Goal: Entertainment & Leisure: Consume media (video, audio)

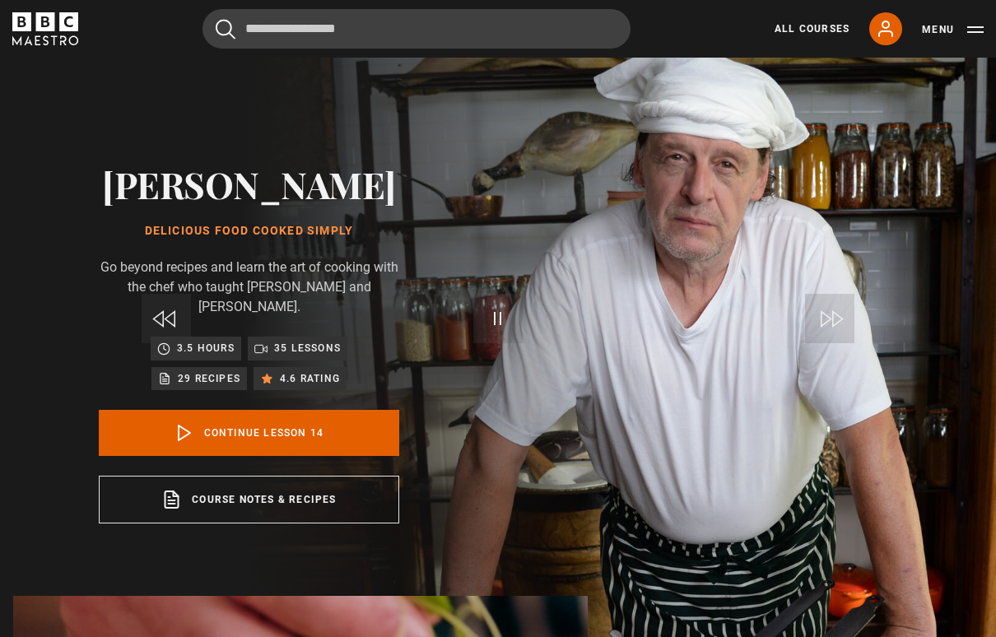
scroll to position [942, 0]
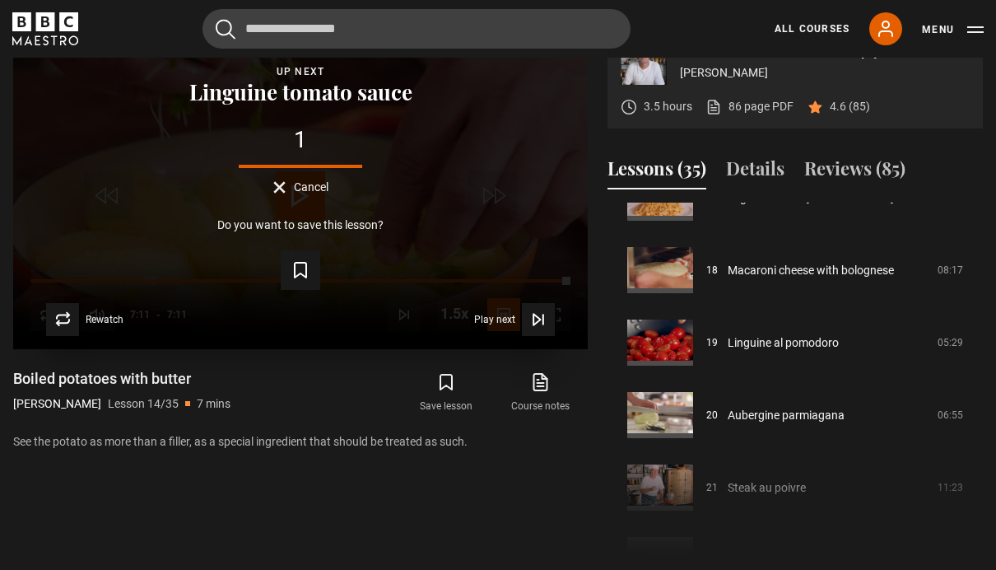
scroll to position [1274, 0]
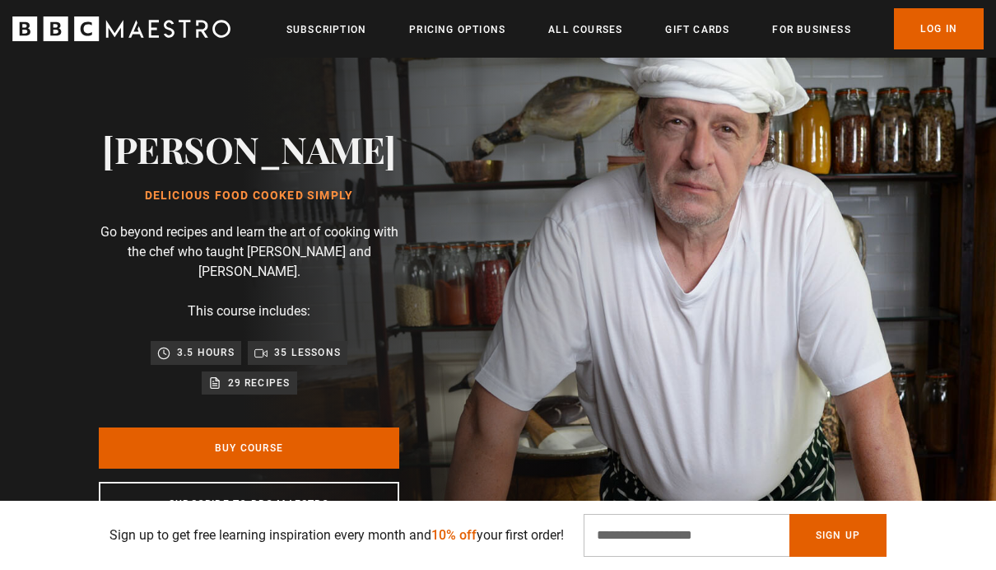
scroll to position [53, 0]
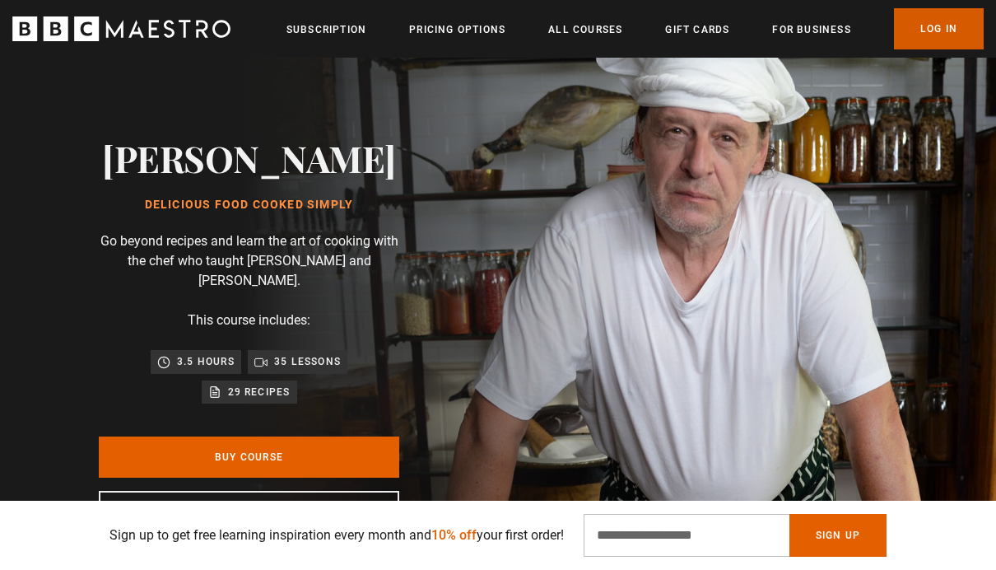
click at [945, 39] on link "Log In" at bounding box center [939, 28] width 90 height 41
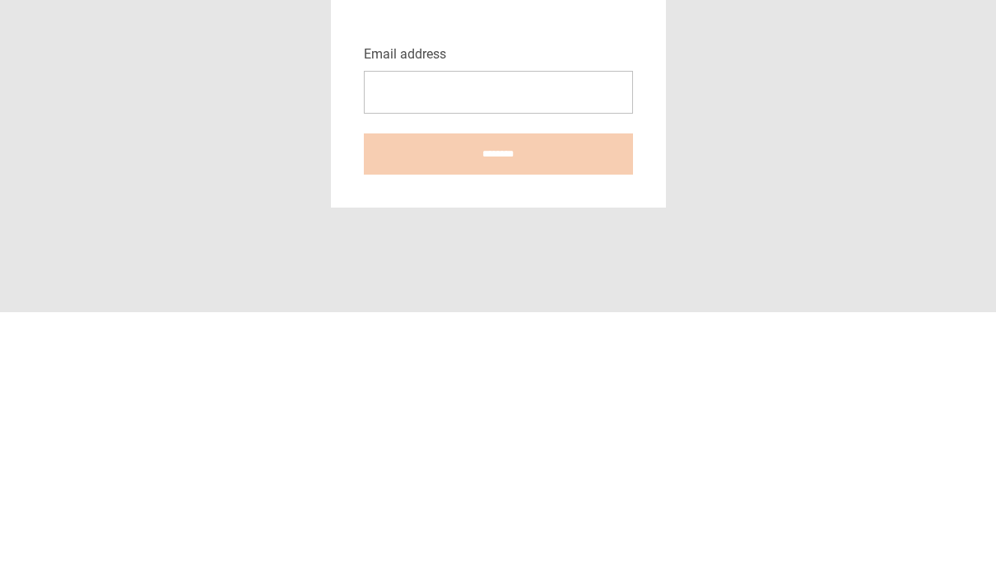
scroll to position [67, 0]
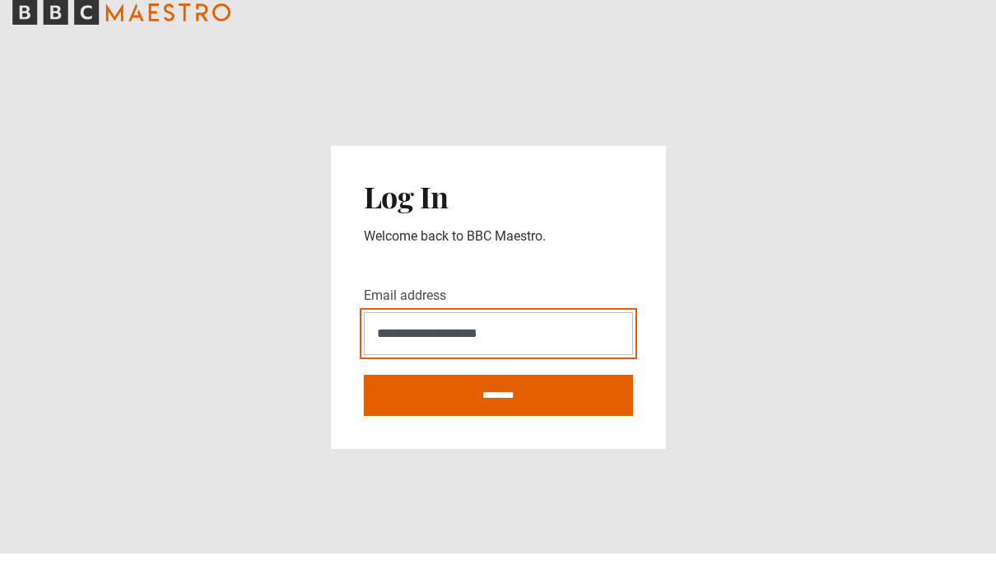
type input "**********"
click at [498, 391] on input "********" at bounding box center [498, 411] width 269 height 41
type input "**********"
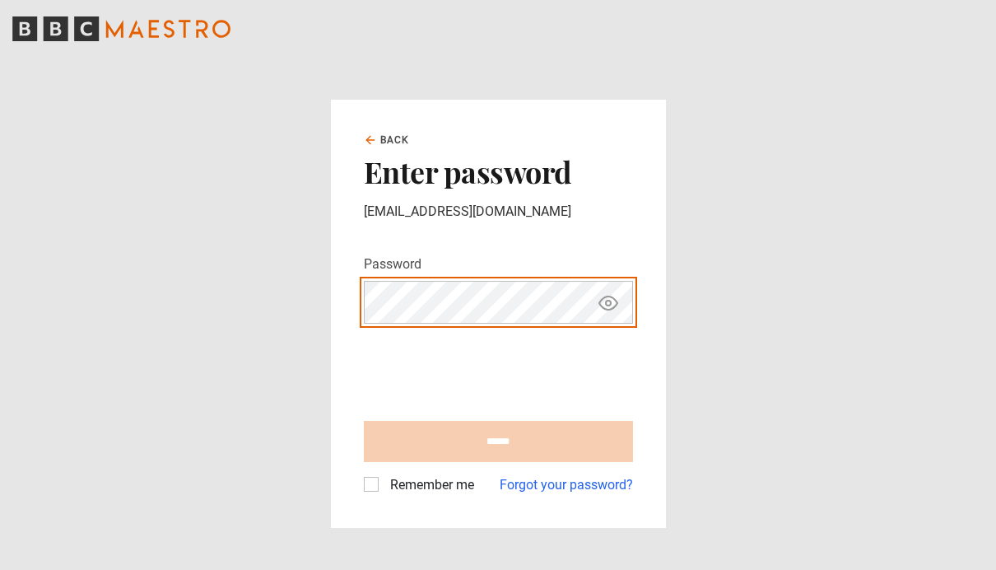
scroll to position [67, 0]
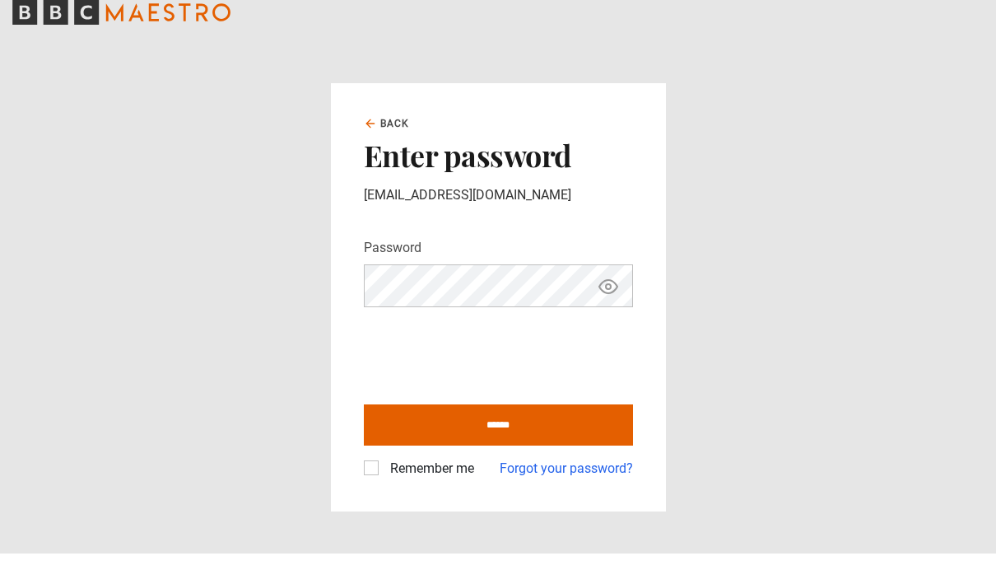
click at [384, 475] on label "Remember me" at bounding box center [429, 485] width 91 height 20
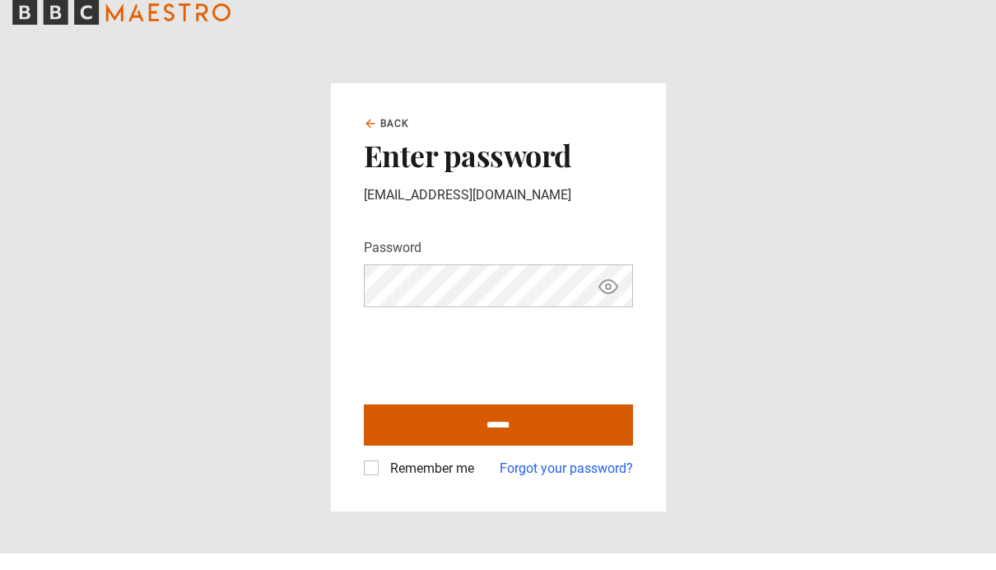
click at [556, 421] on input "******" at bounding box center [498, 441] width 269 height 41
type input "**********"
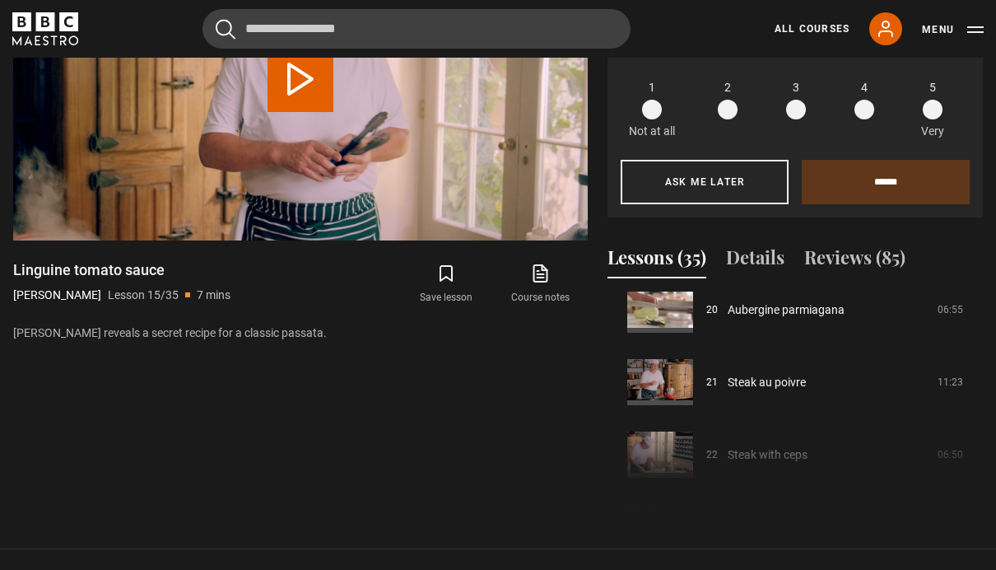
scroll to position [1469, 0]
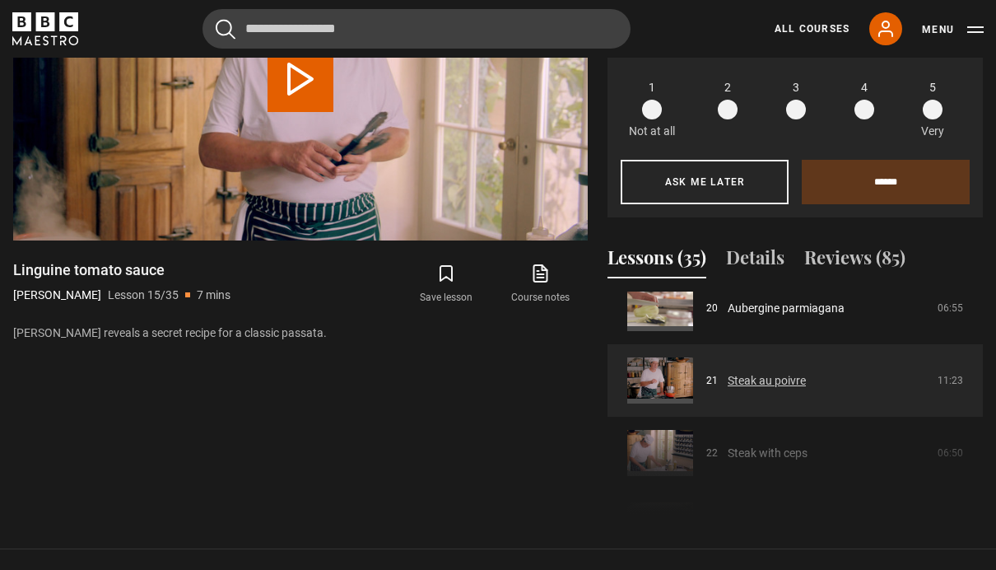
click at [806, 389] on link "Steak au poivre" at bounding box center [767, 380] width 78 height 17
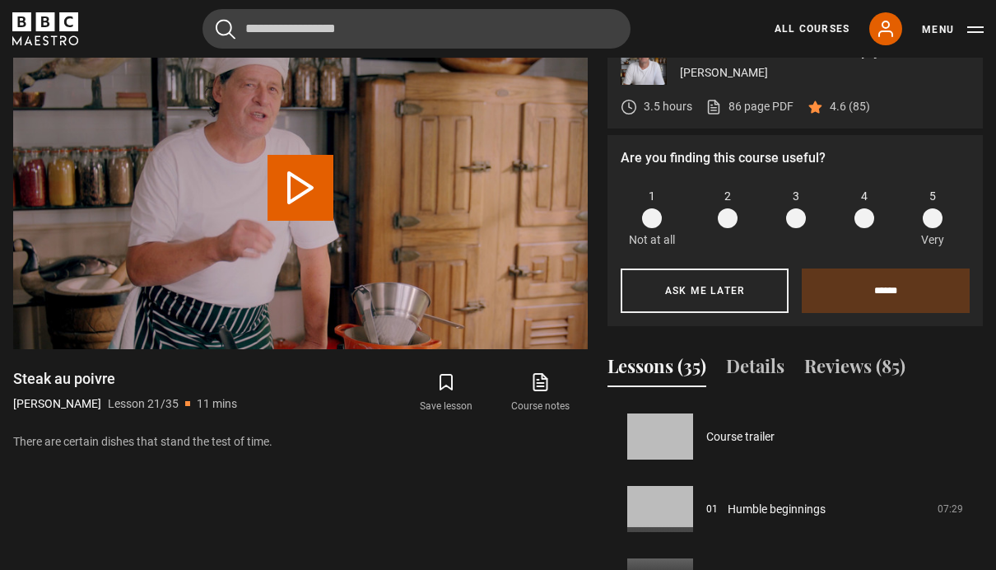
scroll to position [1449, 0]
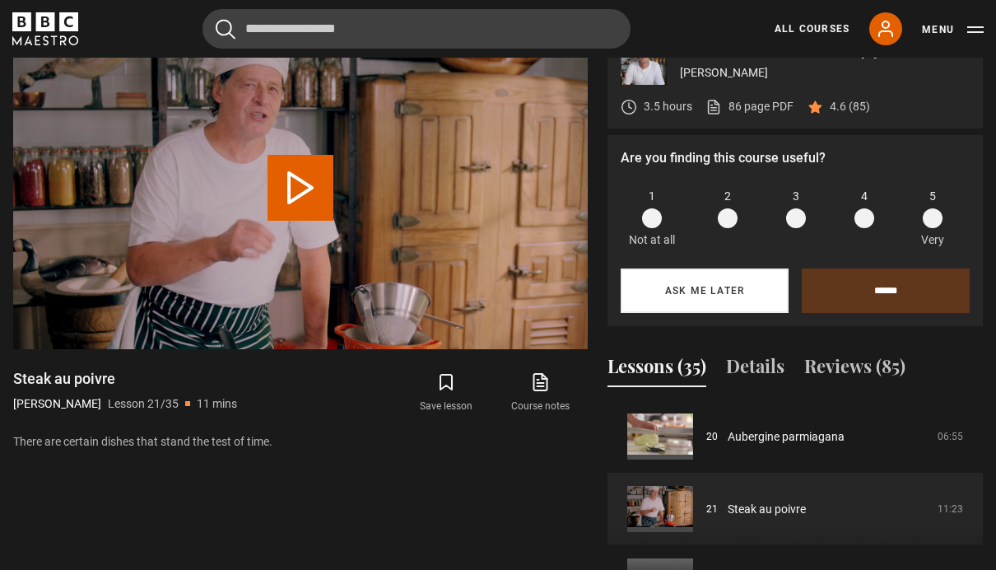
click at [736, 313] on button "Ask me later" at bounding box center [705, 290] width 168 height 44
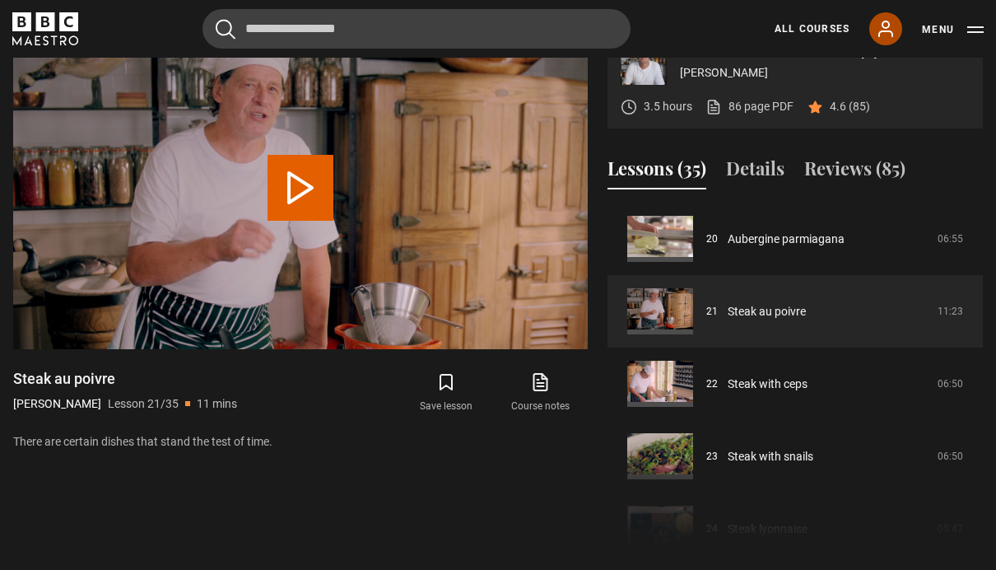
click at [889, 37] on icon at bounding box center [886, 29] width 20 height 20
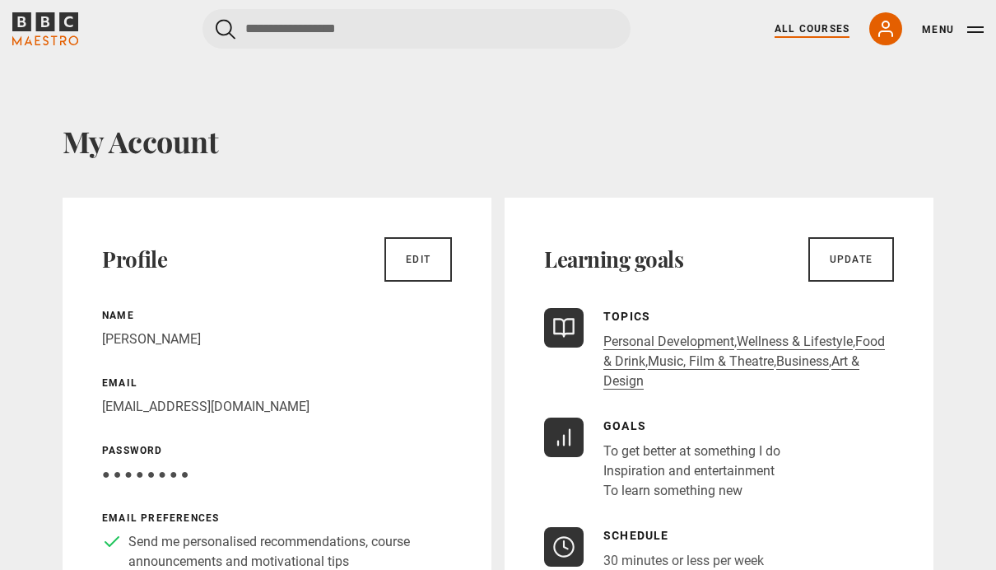
click at [826, 34] on link "All Courses" at bounding box center [812, 28] width 75 height 15
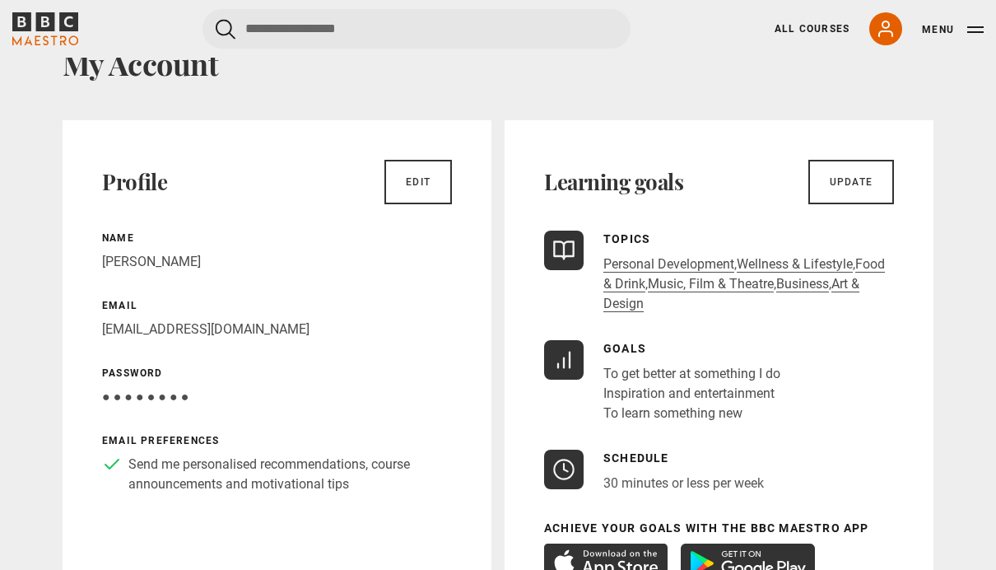
scroll to position [91, 0]
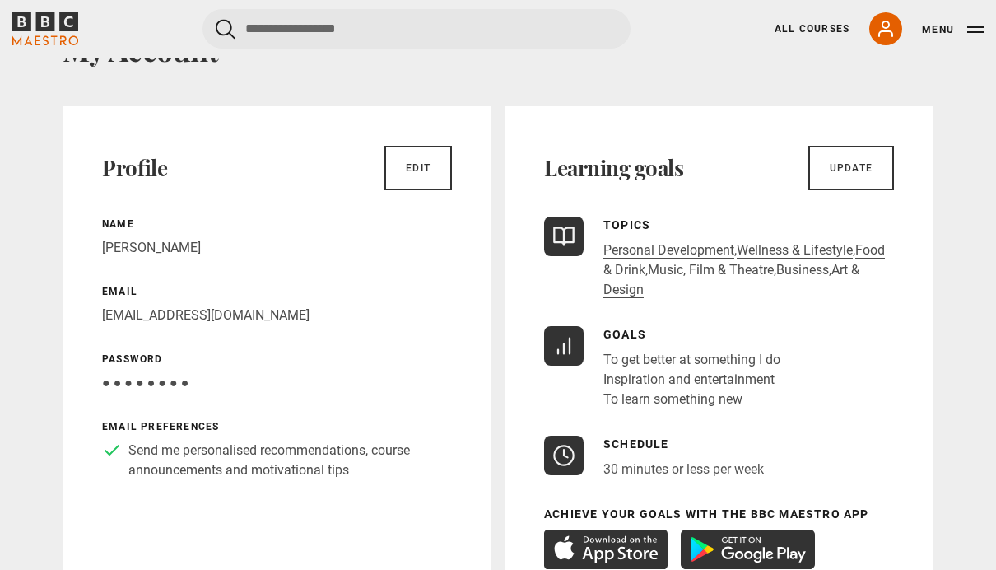
click at [632, 538] on img at bounding box center [605, 549] width 123 height 40
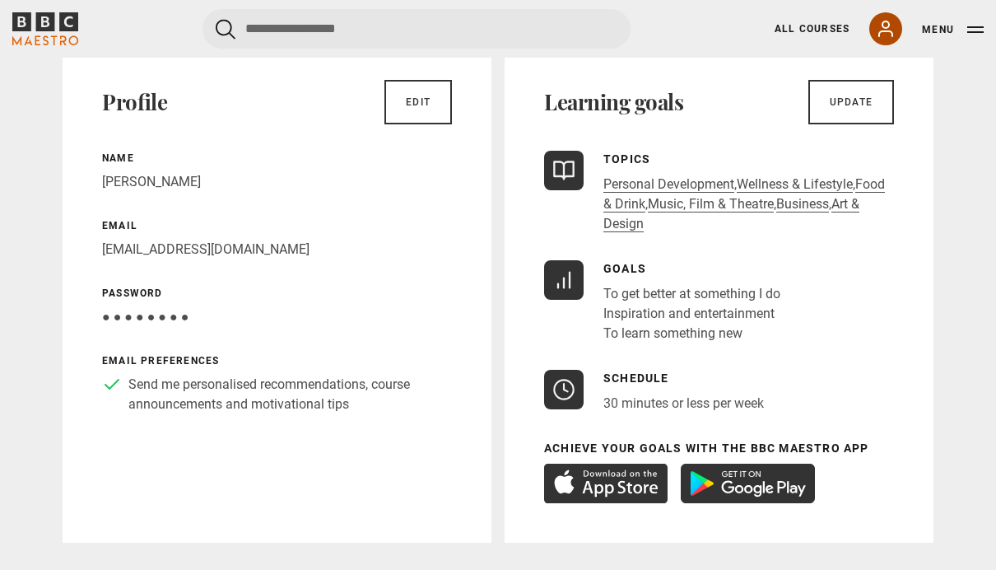
click at [891, 28] on icon at bounding box center [886, 29] width 20 height 20
click at [822, 23] on link "All Courses" at bounding box center [812, 28] width 75 height 15
click at [940, 22] on button "Menu" at bounding box center [953, 29] width 62 height 16
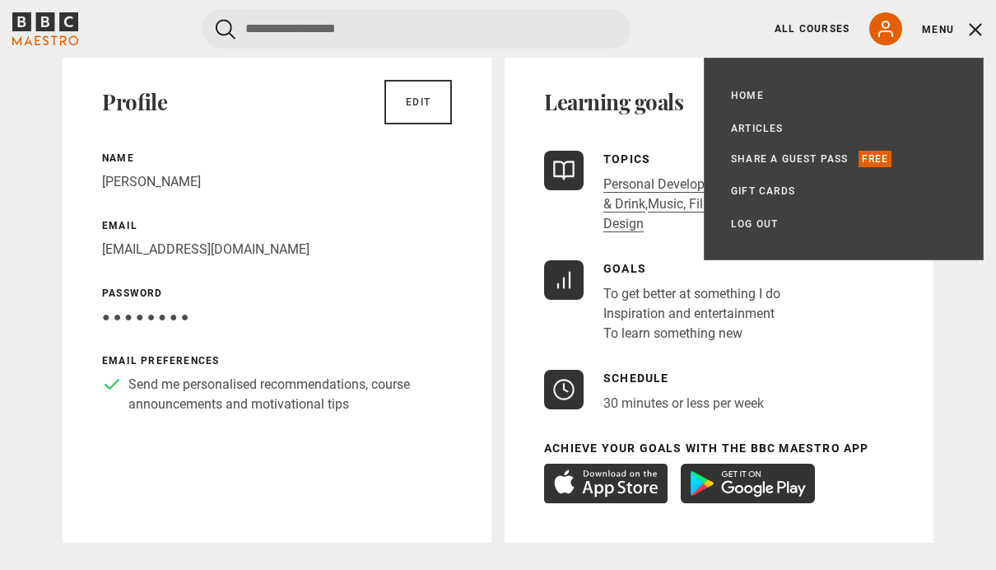
click at [947, 31] on button "Menu" at bounding box center [953, 29] width 62 height 16
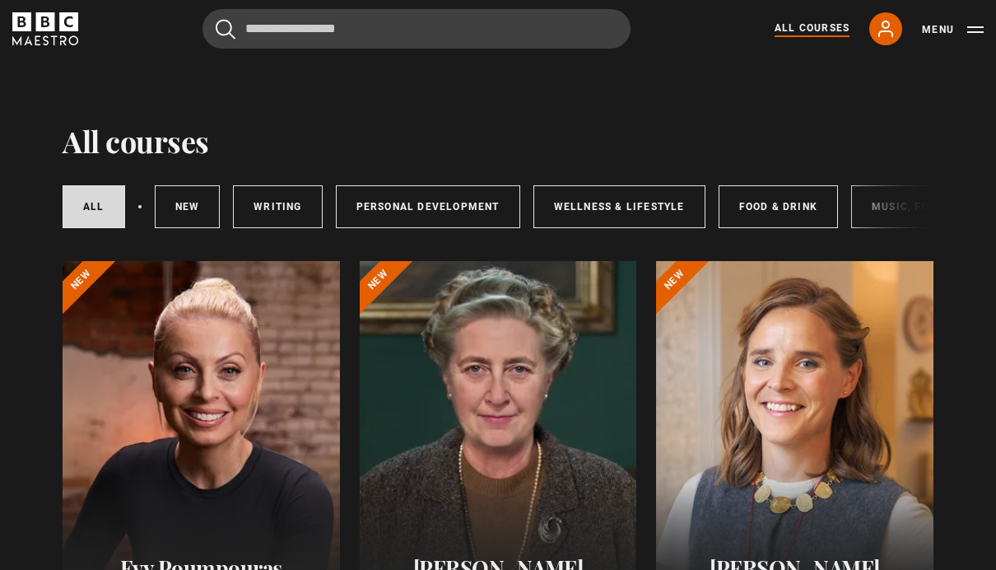
click at [948, 30] on button "Menu" at bounding box center [953, 29] width 62 height 16
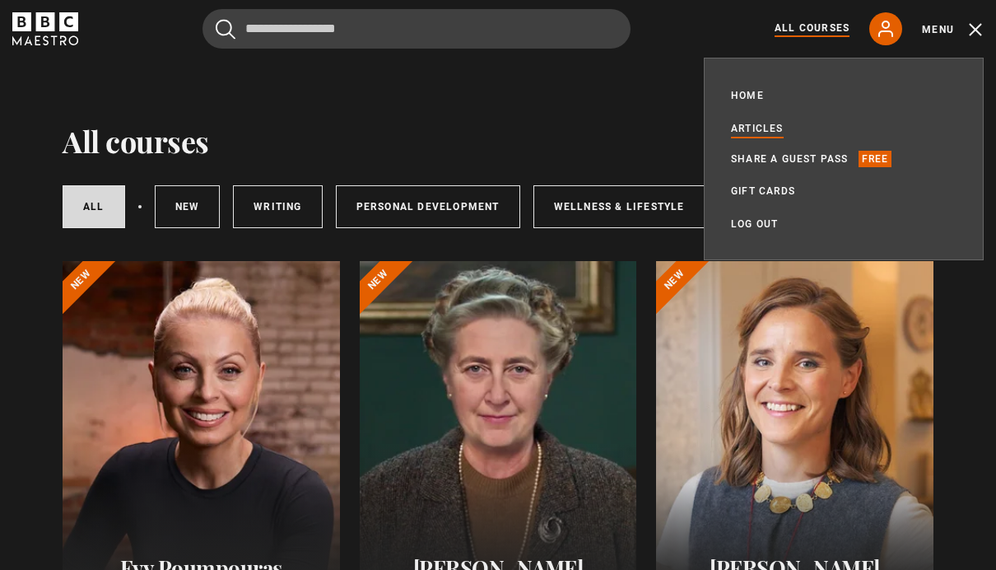
click at [769, 128] on link "Articles" at bounding box center [757, 128] width 53 height 16
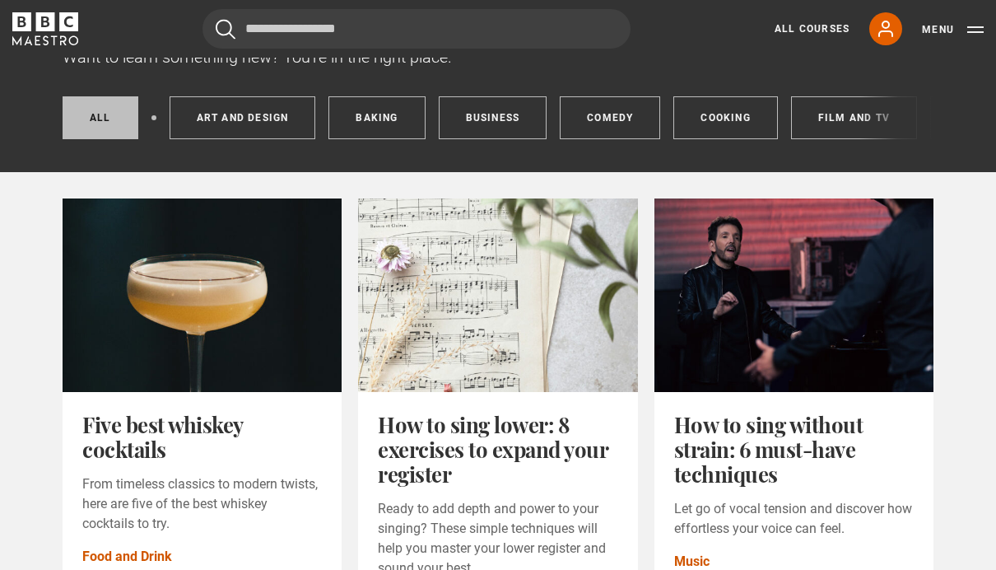
scroll to position [171, 0]
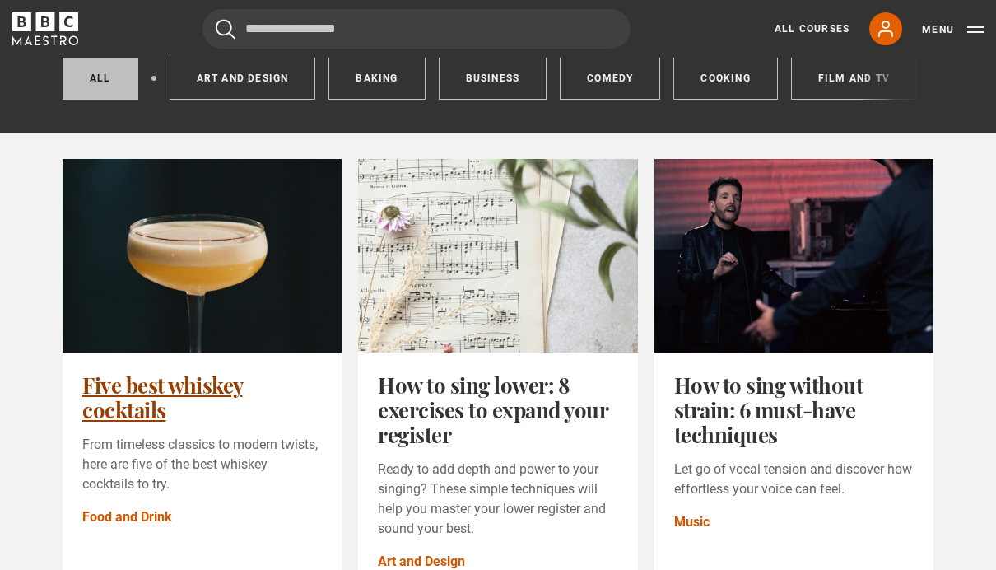
click at [139, 383] on link "Five best whiskey cocktails" at bounding box center [162, 396] width 161 height 53
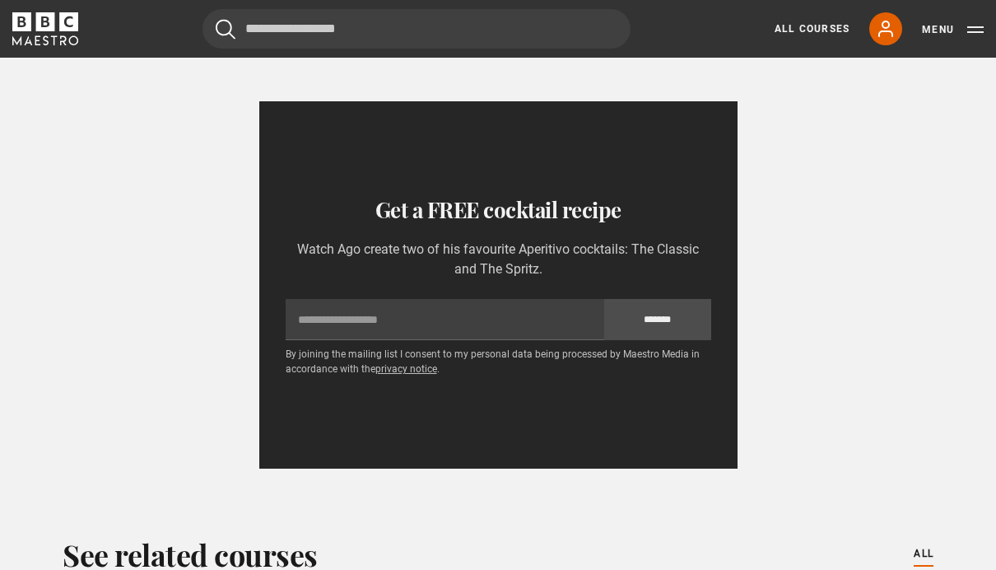
scroll to position [3541, 0]
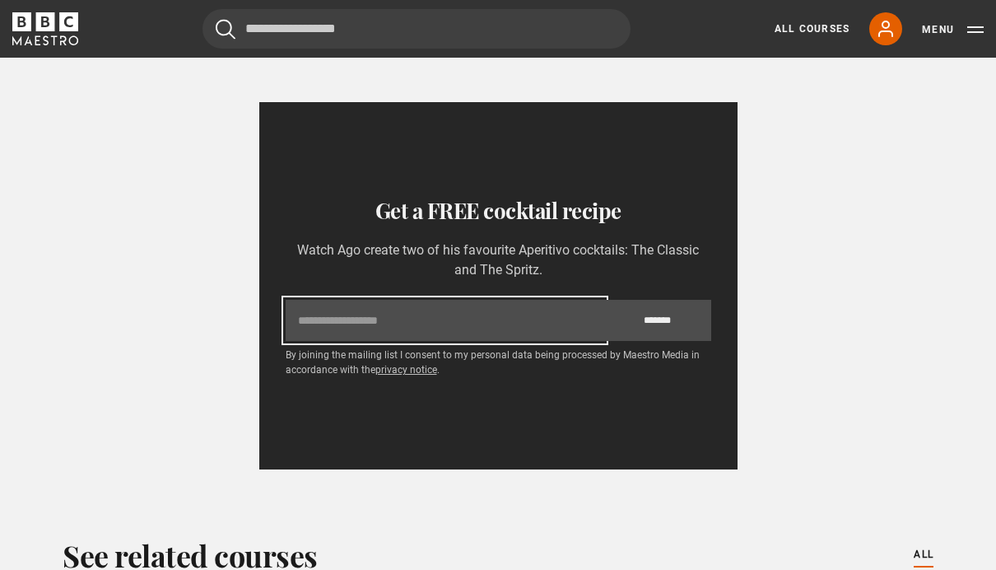
click at [509, 305] on input "Email" at bounding box center [445, 320] width 319 height 41
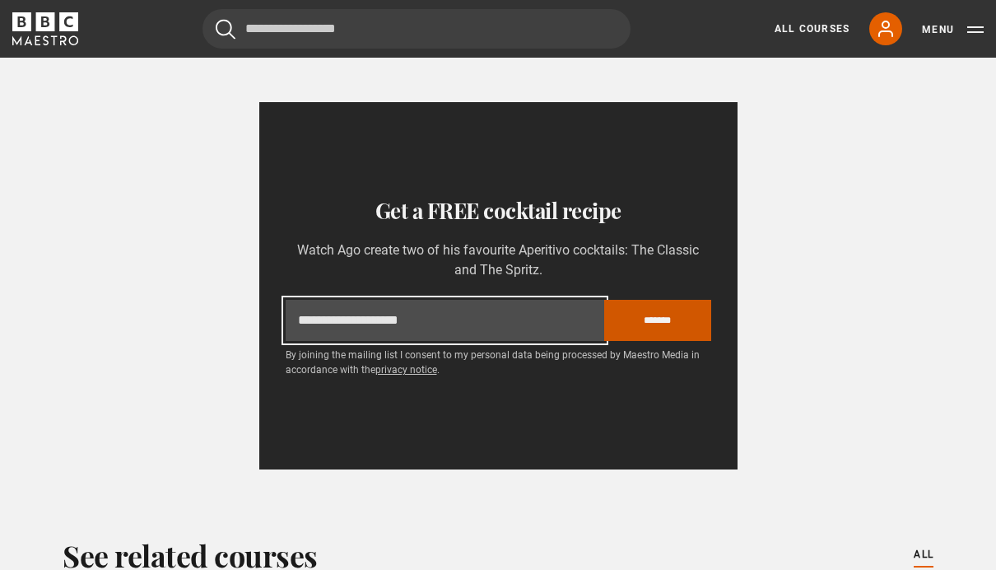
type input "**********"
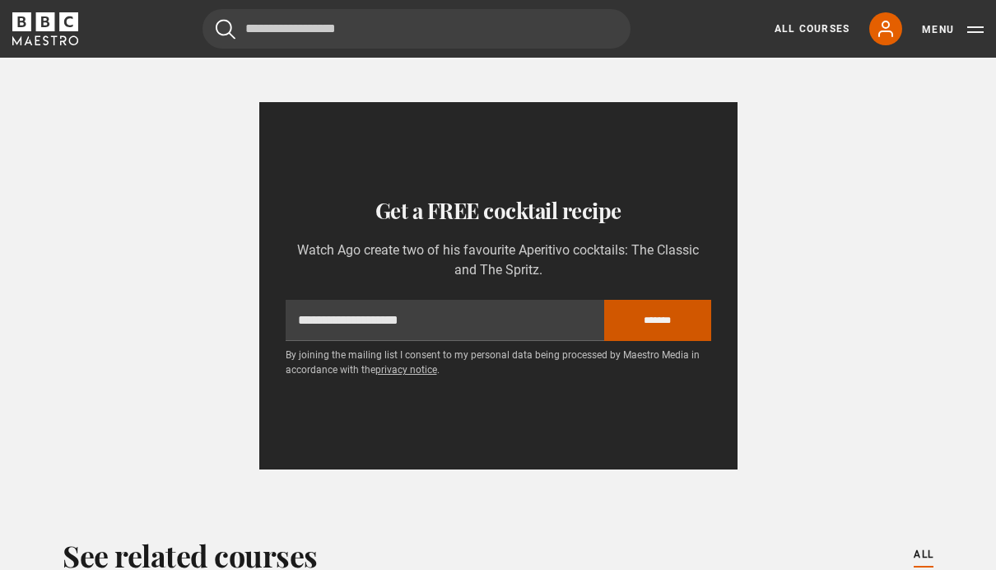
click at [657, 301] on input "*******" at bounding box center [657, 320] width 106 height 41
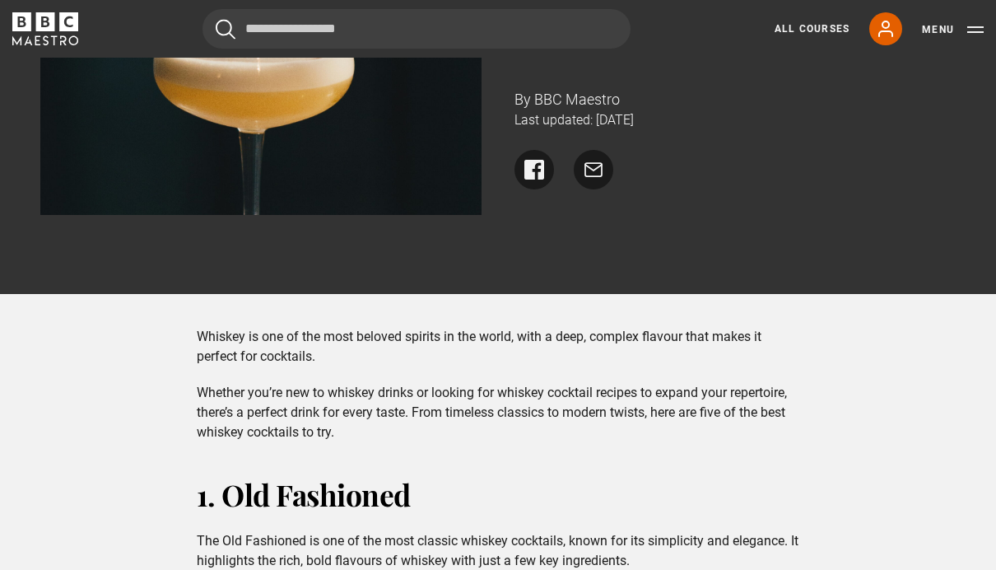
scroll to position [0, 0]
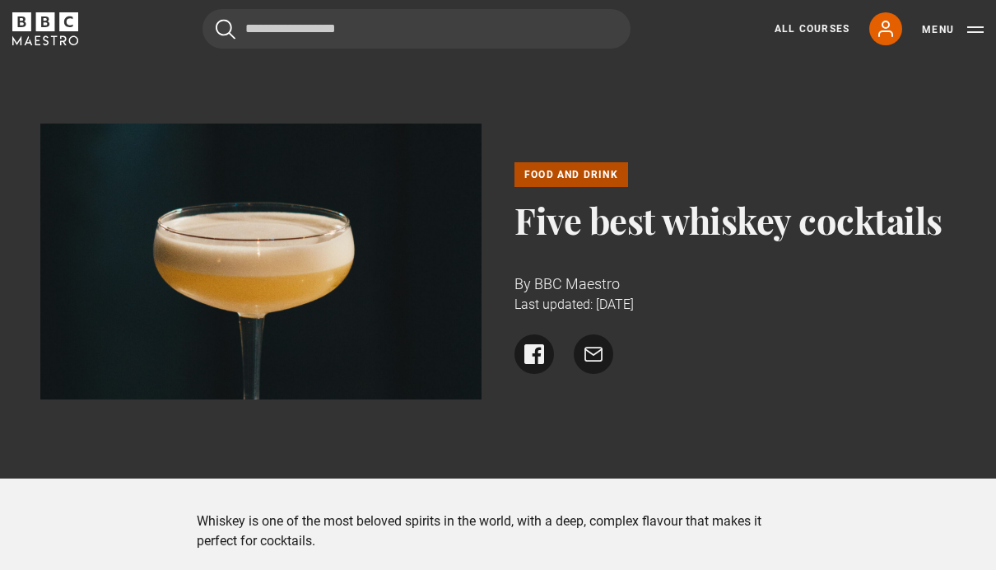
click at [943, 33] on button "Menu" at bounding box center [953, 29] width 62 height 16
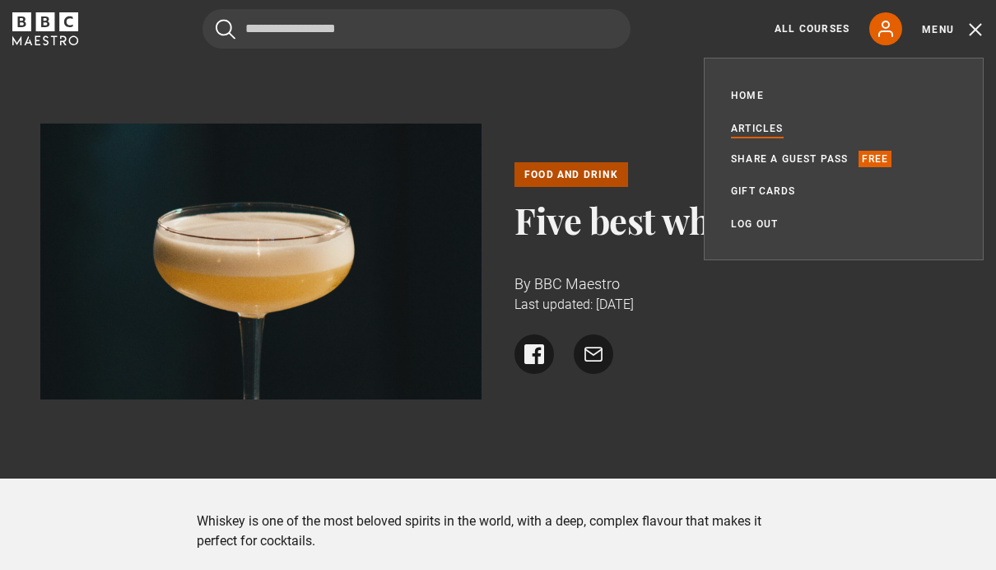
click at [783, 123] on link "Articles" at bounding box center [757, 128] width 53 height 16
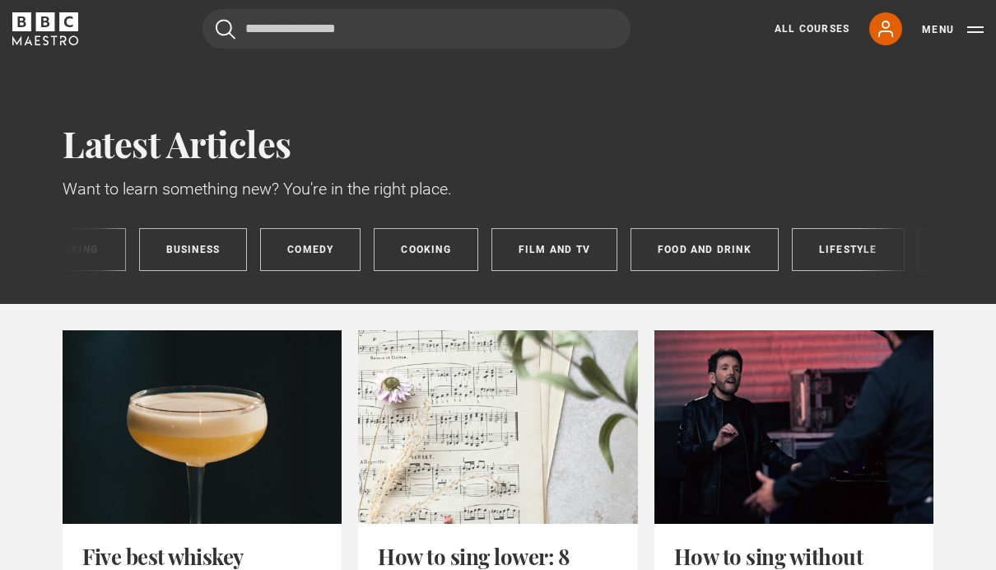
scroll to position [0, 285]
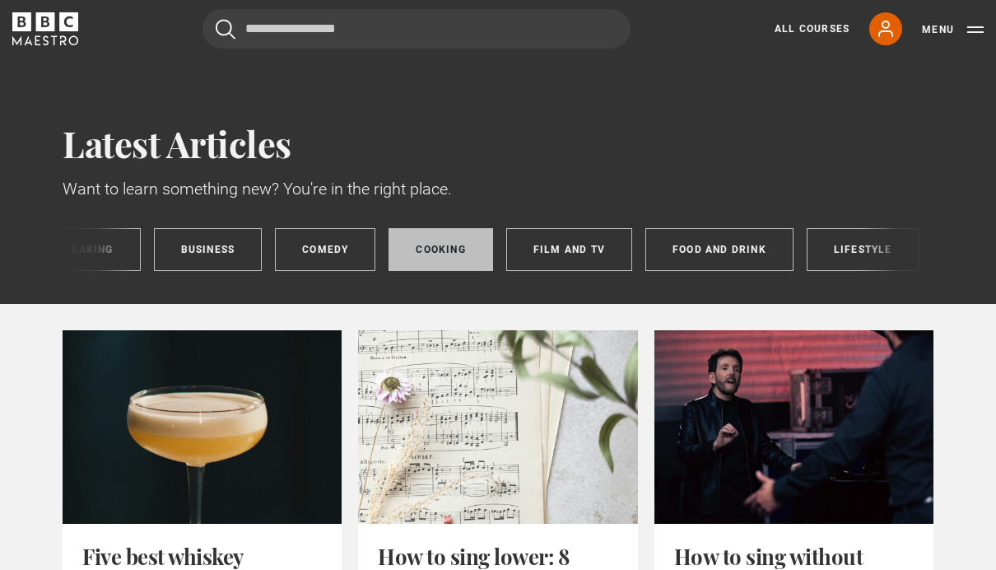
click at [435, 257] on link "Cooking" at bounding box center [441, 249] width 104 height 43
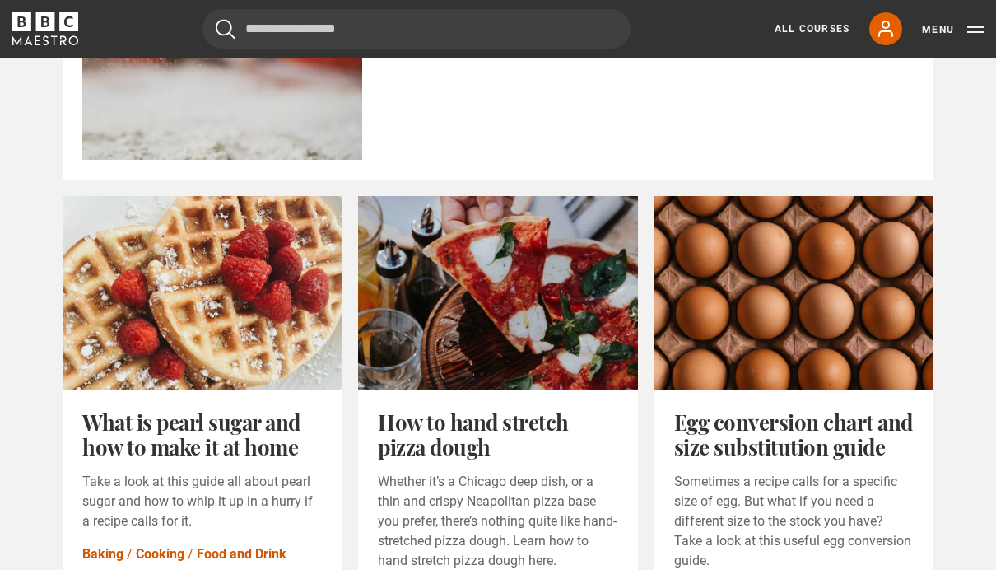
scroll to position [2007, 0]
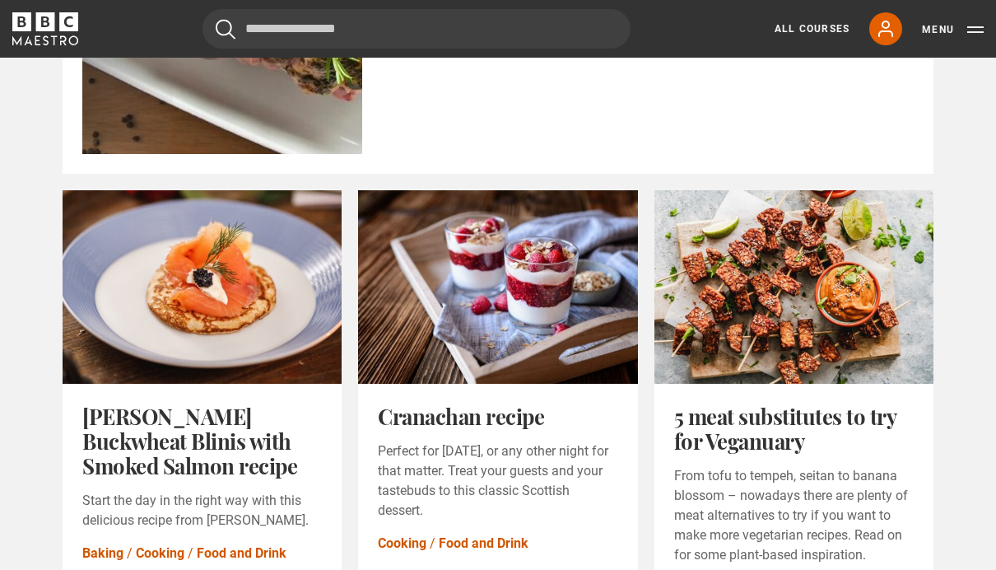
scroll to position [1780, 0]
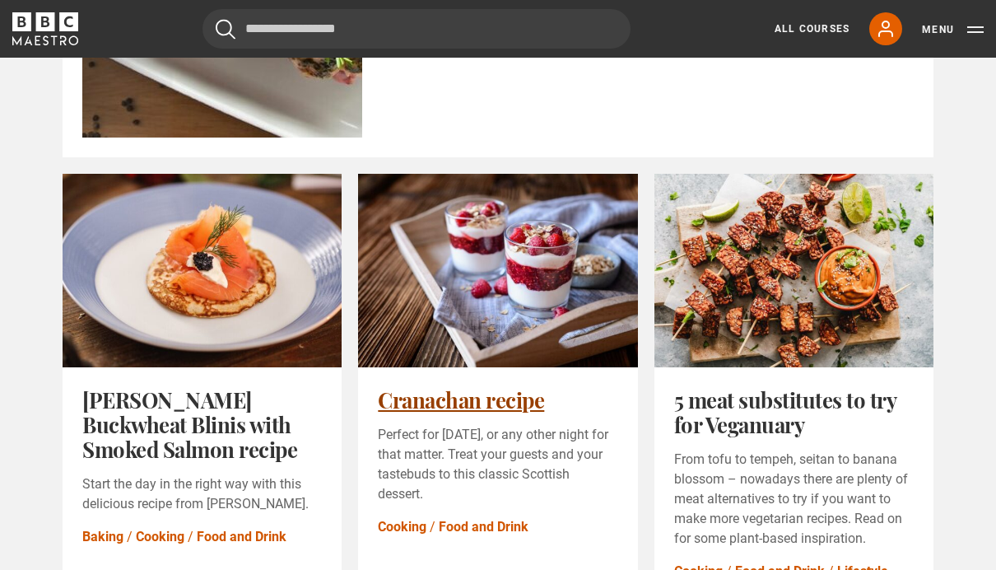
click at [485, 413] on link "Cranachan recipe" at bounding box center [461, 399] width 166 height 28
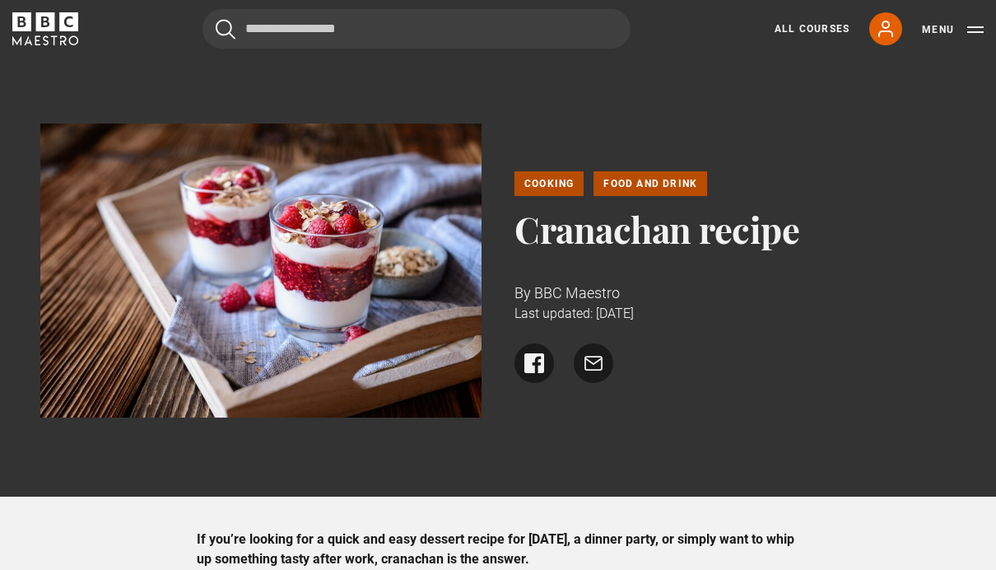
click at [944, 36] on button "Menu" at bounding box center [953, 29] width 62 height 16
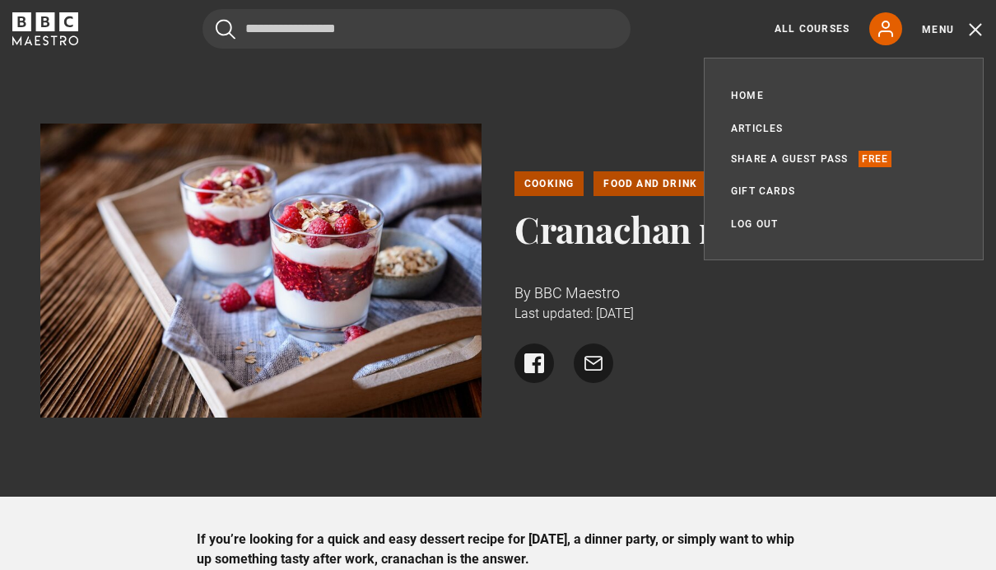
click at [618, 144] on div "Cooking Food and Drink Cranachan recipe By BBC Maestro Last updated: 18 January…" at bounding box center [498, 276] width 943 height 307
click at [568, 316] on time "Last updated: 18 January 2023" at bounding box center [574, 313] width 119 height 16
click at [715, 278] on div "Cooking Food and Drink Cranachan recipe By BBC Maestro Last updated: 18 January…" at bounding box center [736, 277] width 442 height 212
click at [830, 31] on link "All Courses" at bounding box center [812, 28] width 75 height 15
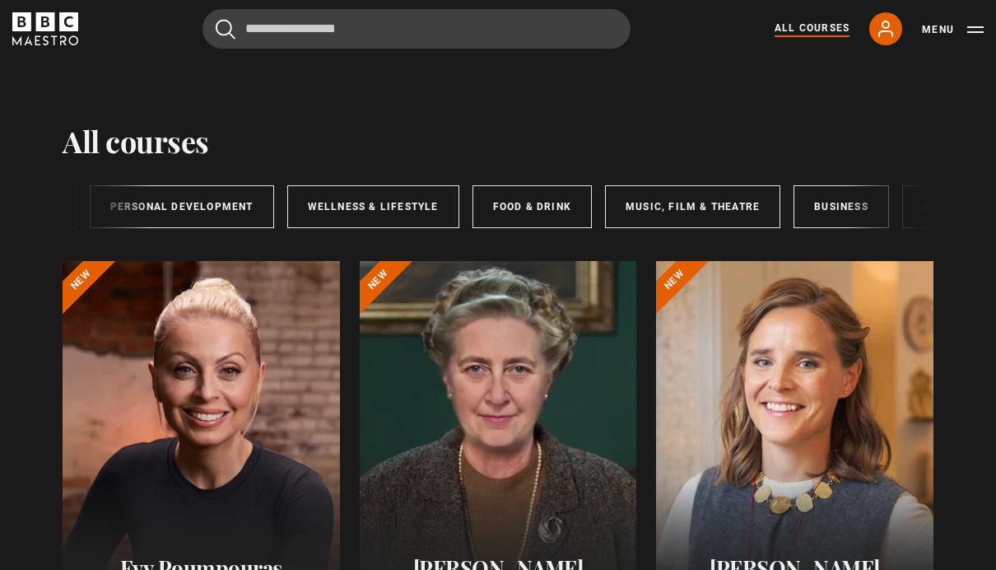
scroll to position [0, 265]
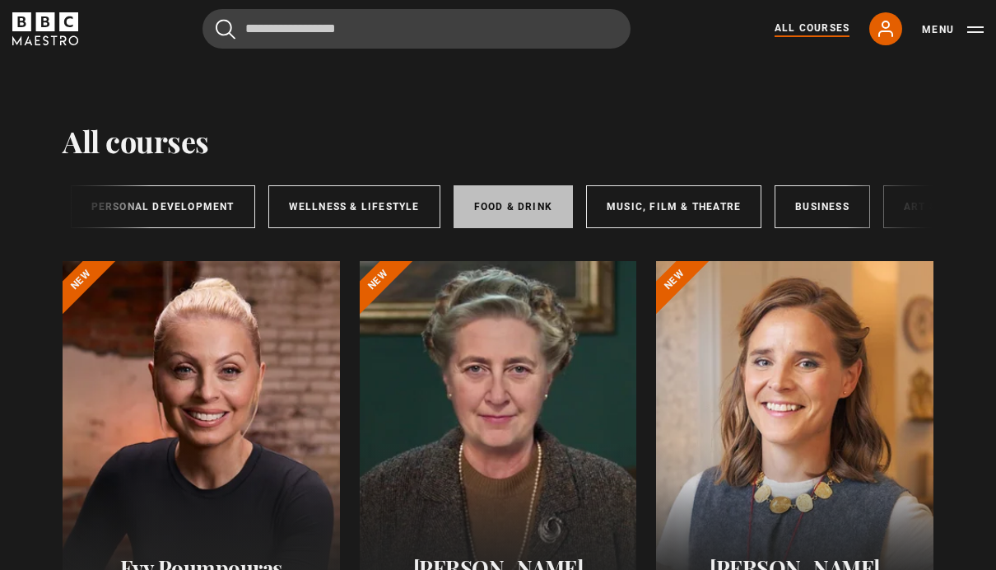
click at [518, 205] on link "Food & Drink" at bounding box center [513, 206] width 119 height 43
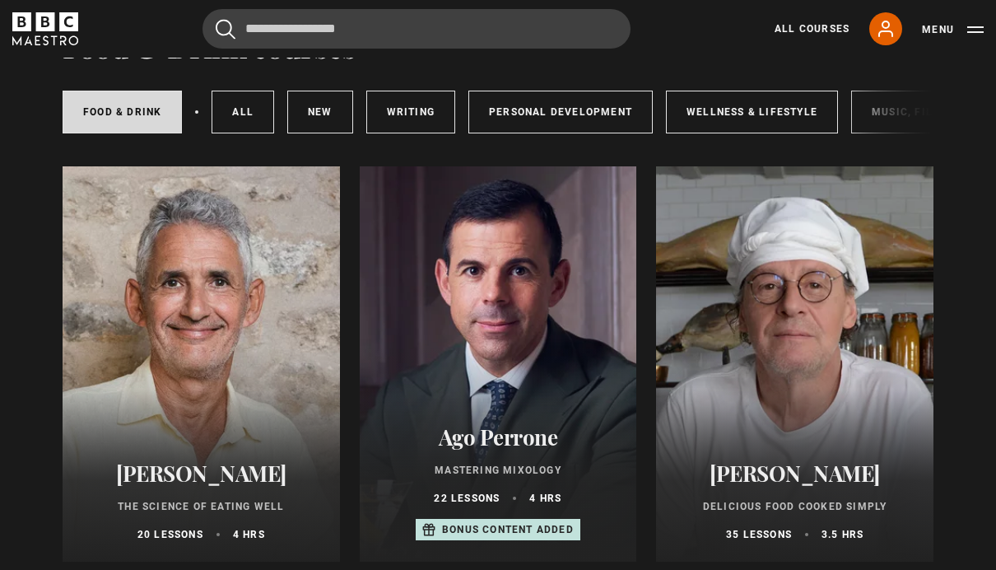
scroll to position [102, 0]
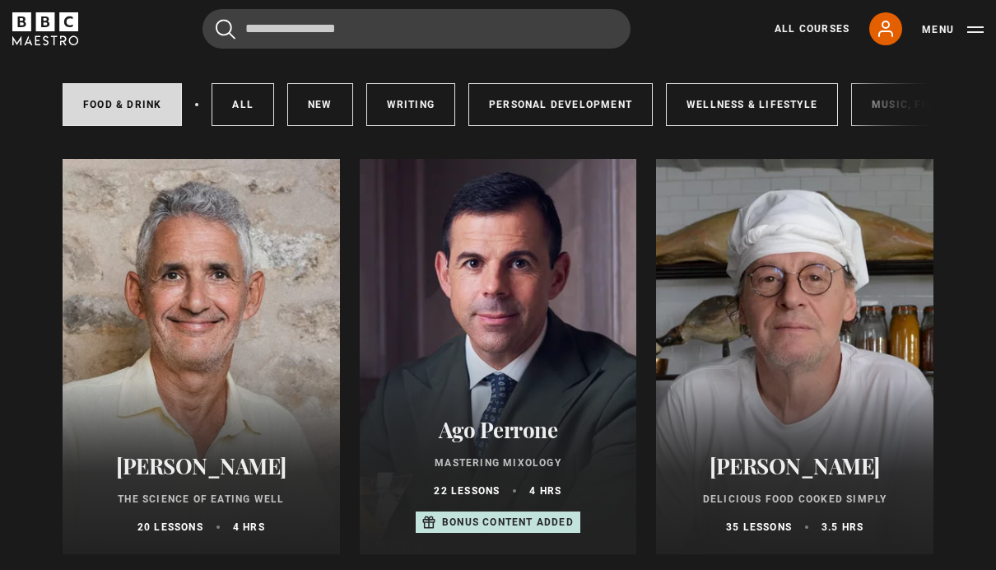
click at [859, 384] on div at bounding box center [794, 356] width 277 height 395
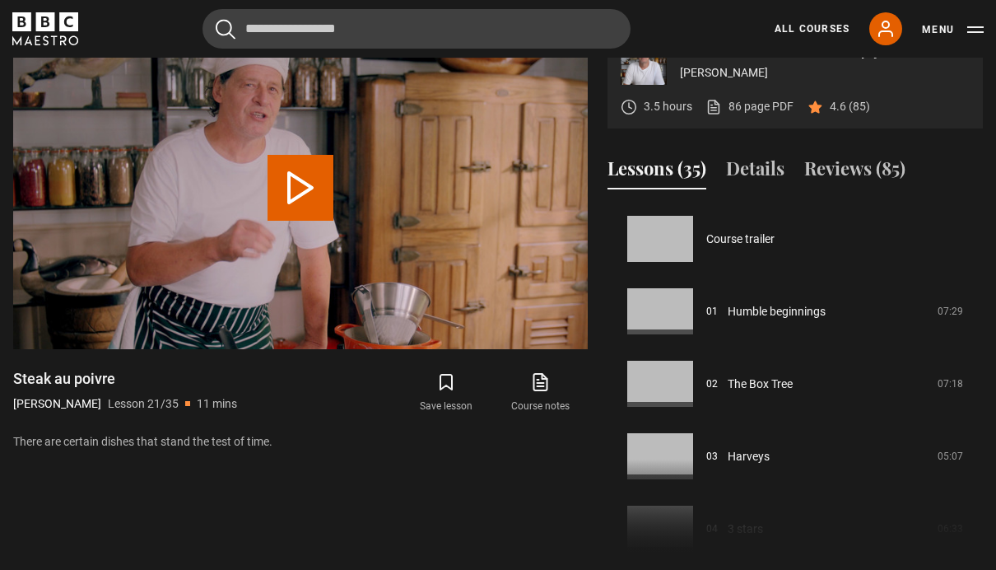
scroll to position [1449, 0]
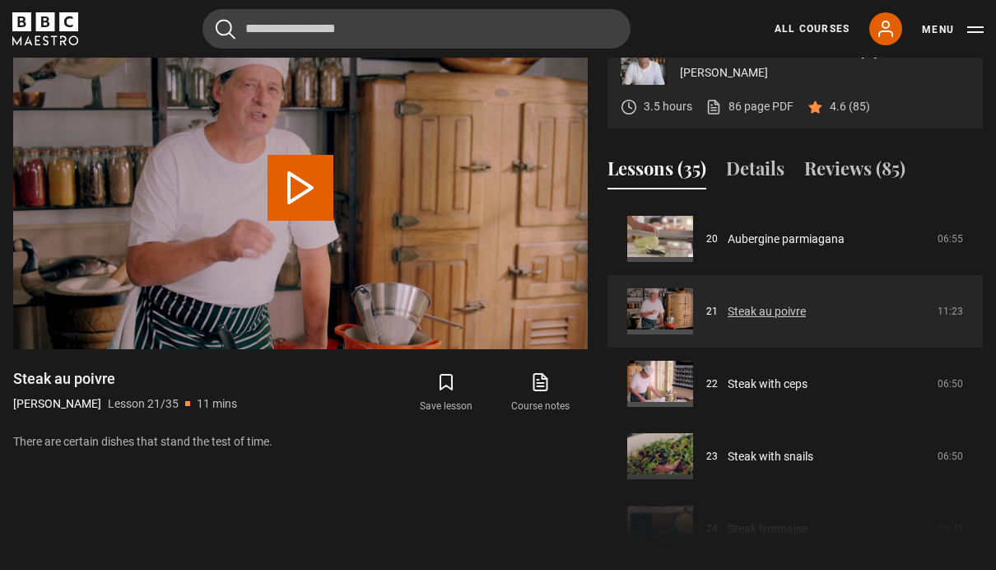
click at [806, 320] on link "Steak au poivre" at bounding box center [767, 311] width 78 height 17
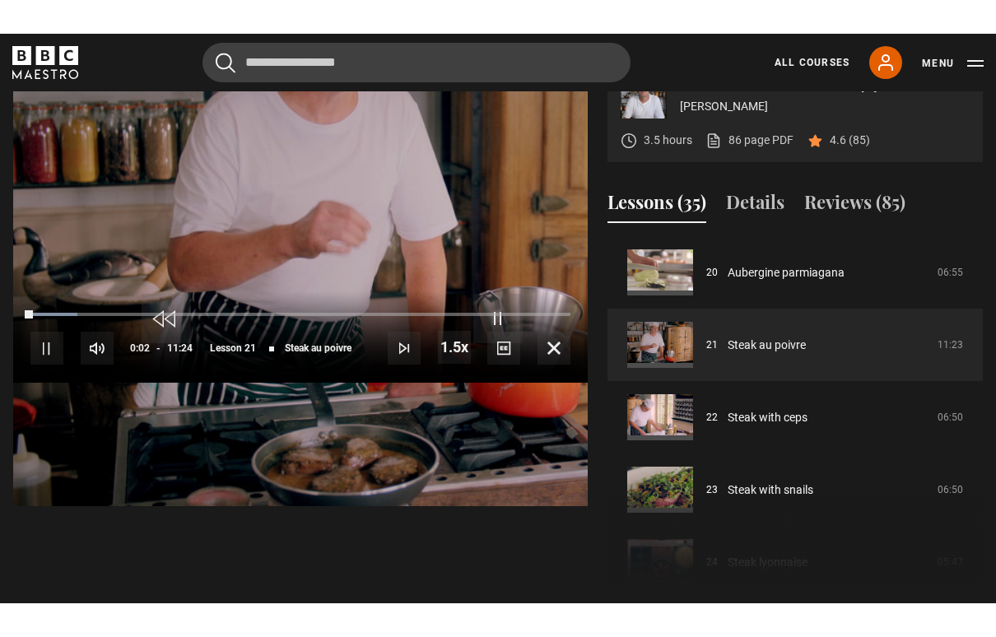
scroll to position [26, 0]
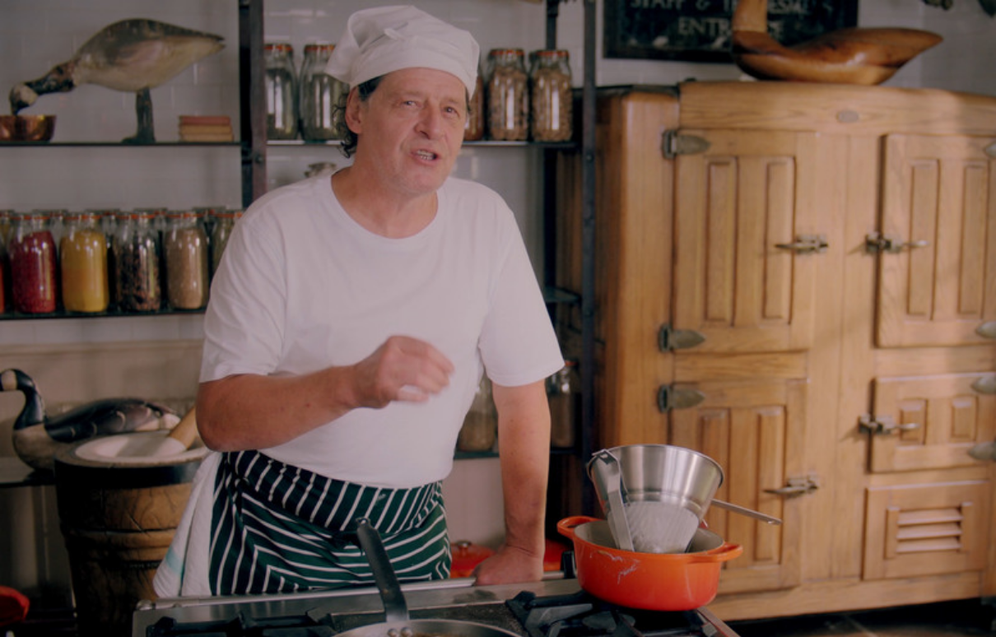
click at [790, 202] on video-js "Video Player is loading. Play Lesson Steak au poivre 10s Skip Back 10 seconds P…" at bounding box center [498, 318] width 996 height 637
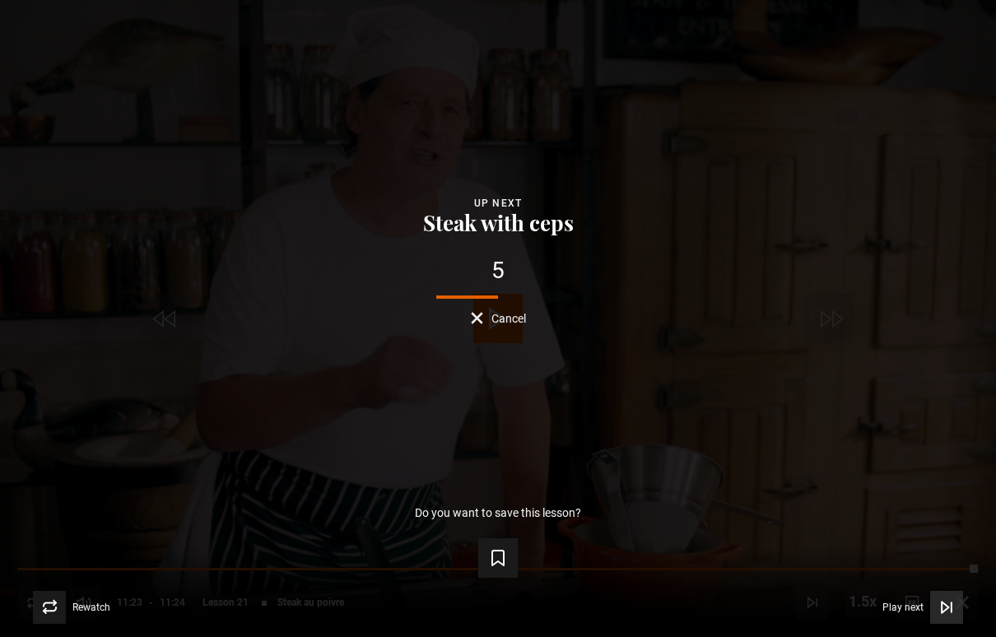
click at [917, 569] on span "Play next" at bounding box center [903, 608] width 41 height 10
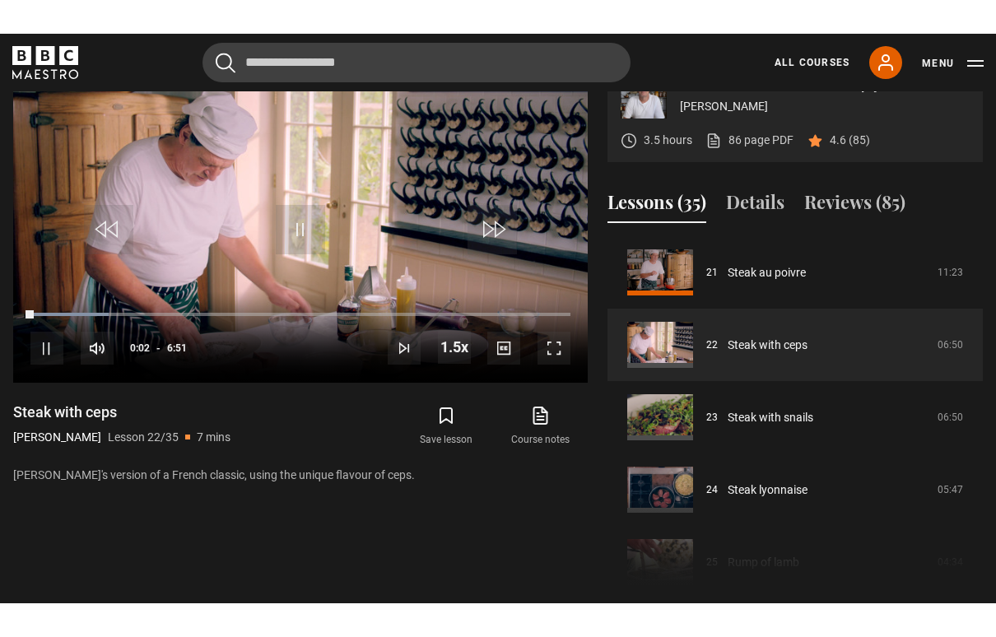
scroll to position [26, 0]
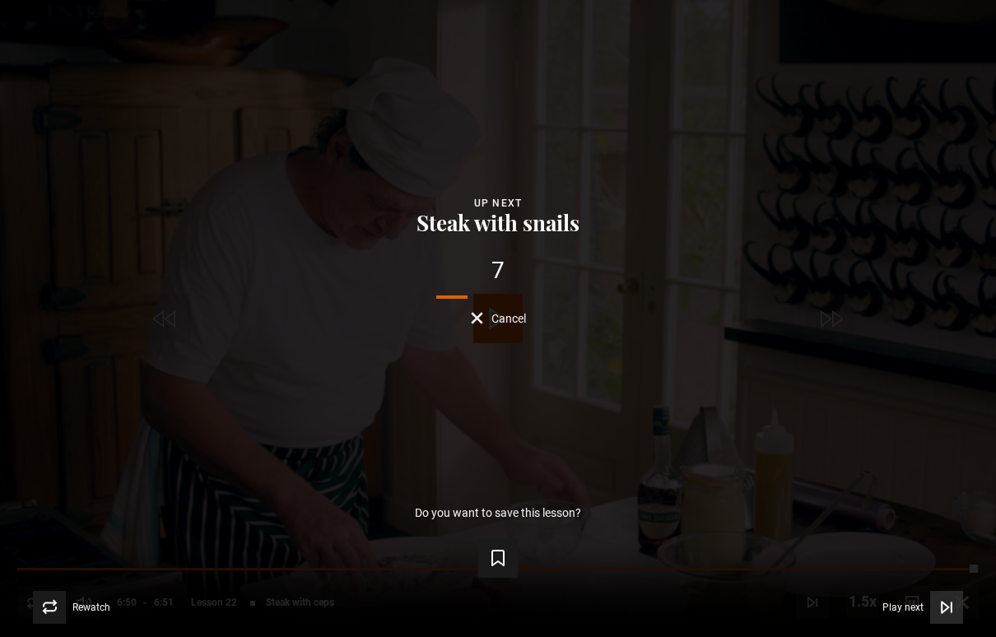
click at [917, 569] on span "Play next" at bounding box center [903, 608] width 41 height 10
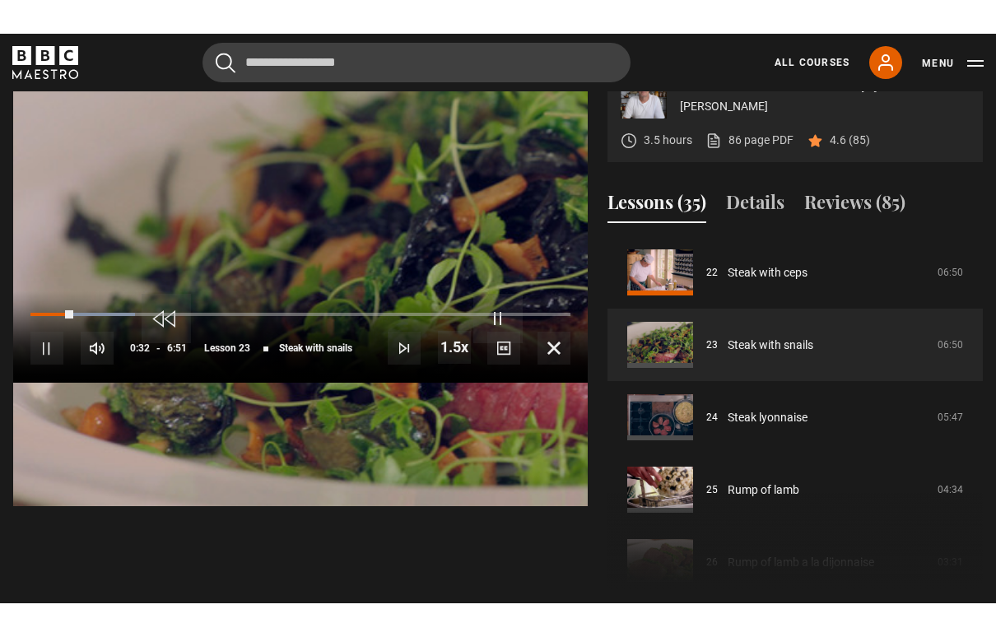
scroll to position [26, 0]
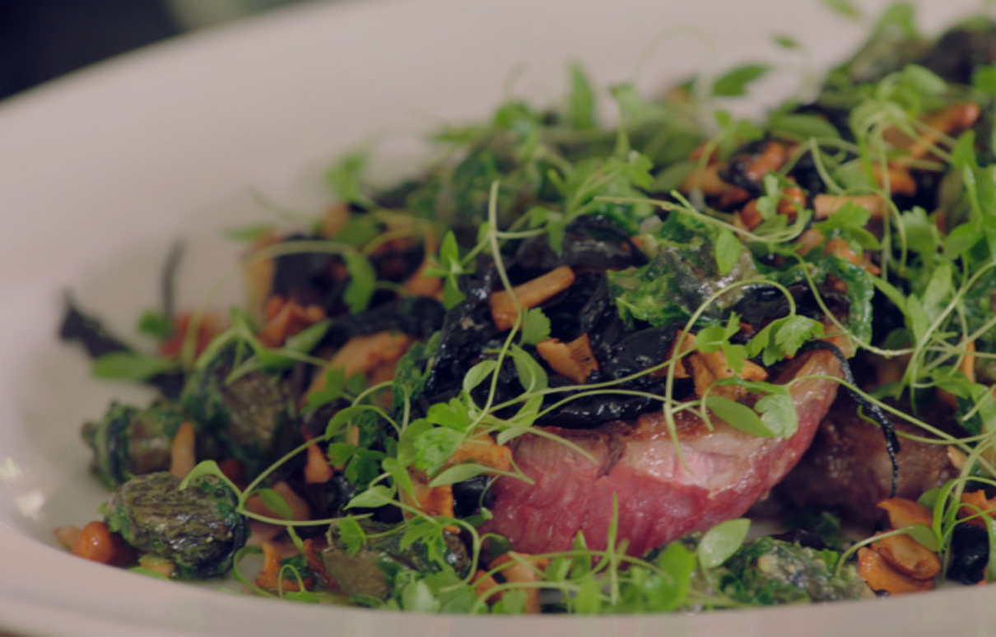
click at [623, 328] on video-js "Video Player is loading. Play Lesson Steak with snails 10s Skip Back 10 seconds…" at bounding box center [498, 318] width 996 height 637
click at [580, 447] on video-js "Video Player is loading. Play Lesson Steak with snails 10s Skip Back 10 seconds…" at bounding box center [498, 318] width 996 height 637
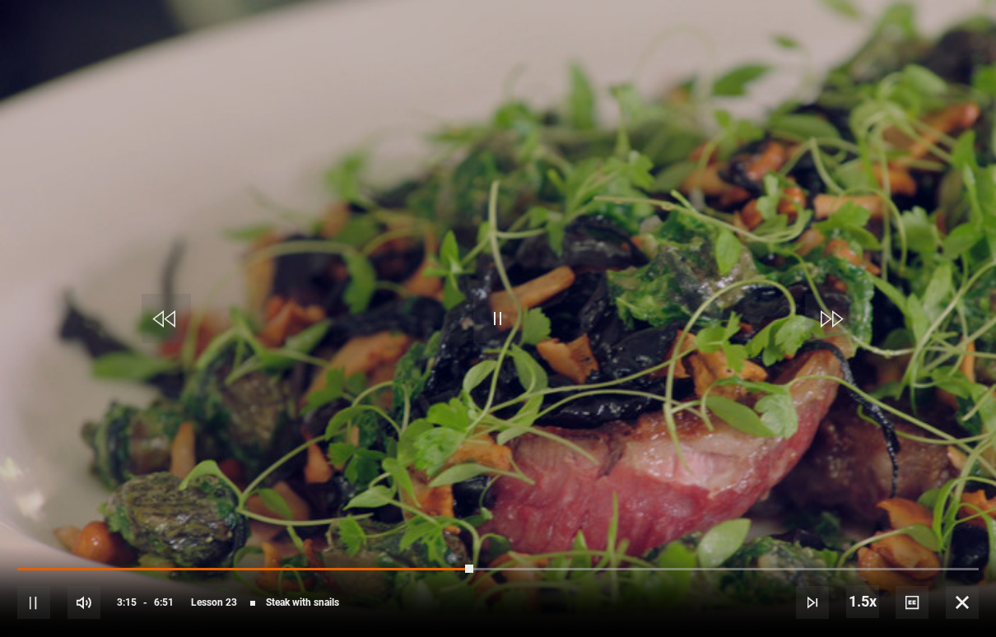
click at [790, 443] on video-js "Video Player is loading. Play Lesson Steak with snails 10s Skip Back 10 seconds…" at bounding box center [498, 318] width 996 height 637
click at [787, 448] on video-js "Video Player is loading. Play Lesson Steak with snails 10s Skip Back 10 seconds…" at bounding box center [498, 318] width 996 height 637
click at [526, 296] on video-js "Video Player is loading. Play Lesson Steak with snails 10s Skip Back 10 seconds…" at bounding box center [498, 318] width 996 height 637
click at [592, 351] on video-js "Video Player is loading. Play Lesson Steak with snails 10s Skip Back 10 seconds…" at bounding box center [498, 318] width 996 height 637
click at [726, 302] on video-js "Video Player is loading. Play Lesson Steak with snails 10s Skip Back 10 seconds…" at bounding box center [498, 318] width 996 height 637
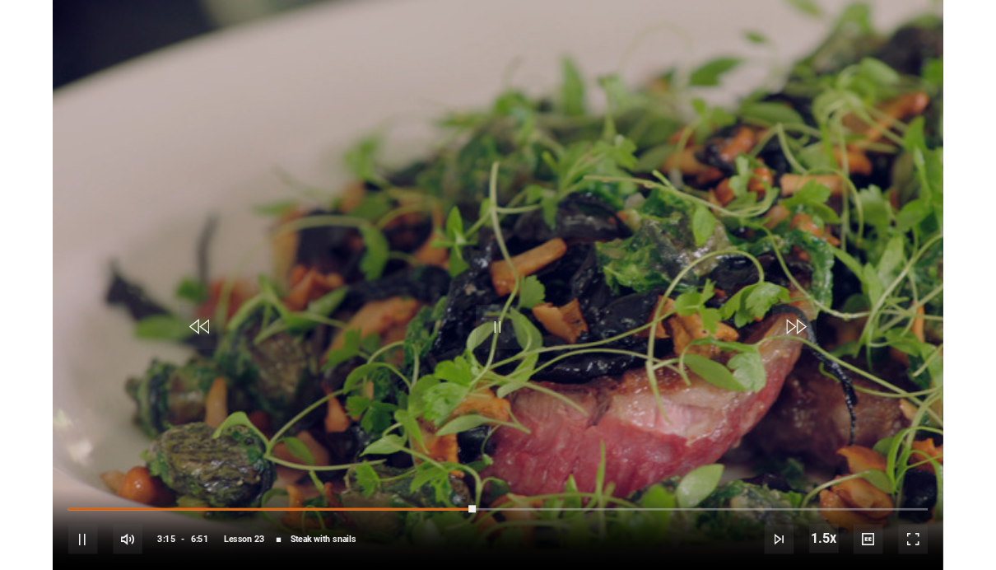
scroll to position [722, 0]
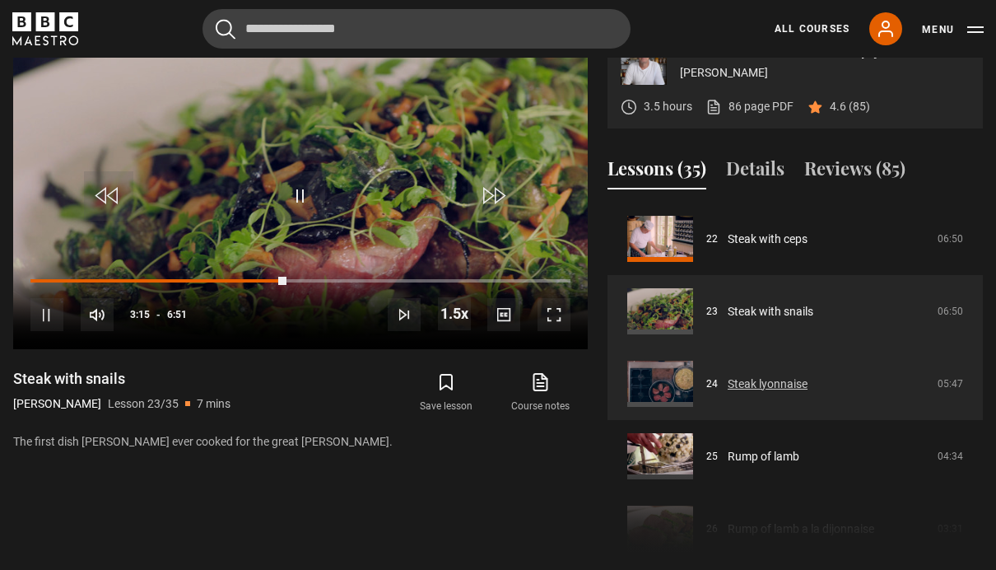
click at [791, 393] on link "Steak lyonnaise" at bounding box center [768, 383] width 80 height 17
click at [770, 393] on link "Steak lyonnaise" at bounding box center [768, 383] width 80 height 17
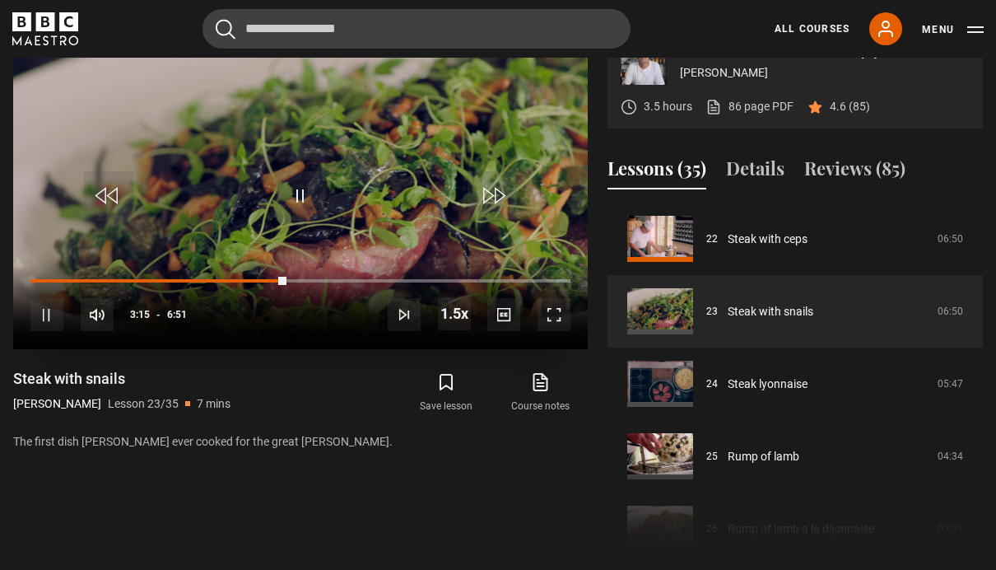
click at [410, 266] on video-js "Video Player is loading. Play Lesson Steak with snails 10s Skip Back 10 seconds…" at bounding box center [300, 188] width 575 height 324
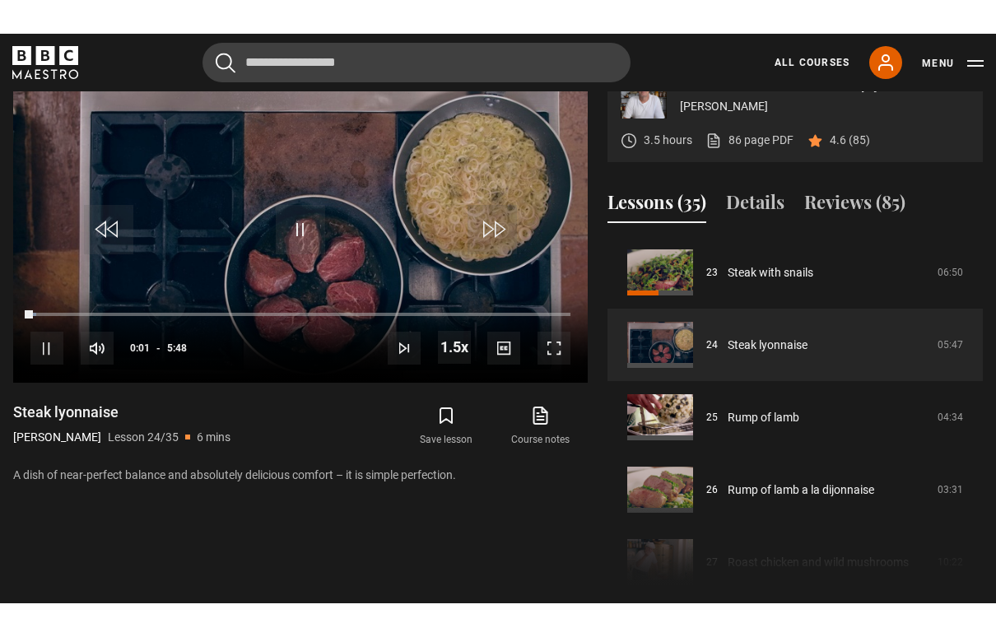
scroll to position [26, 0]
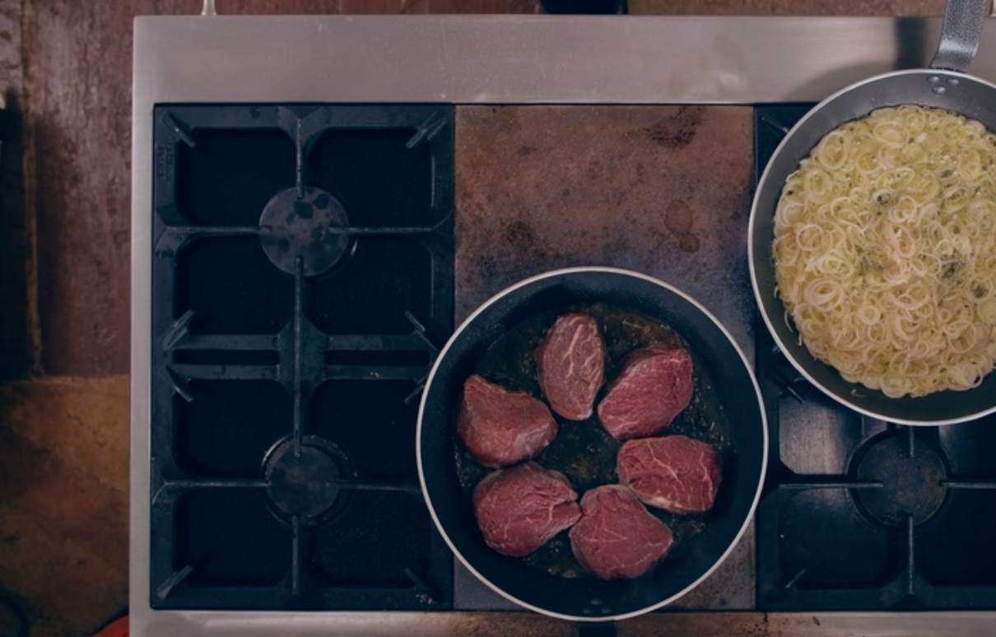
click at [934, 355] on video-js "Video Player is loading. Play Lesson Steak lyonnaise 10s Skip Back 10 seconds P…" at bounding box center [498, 318] width 996 height 637
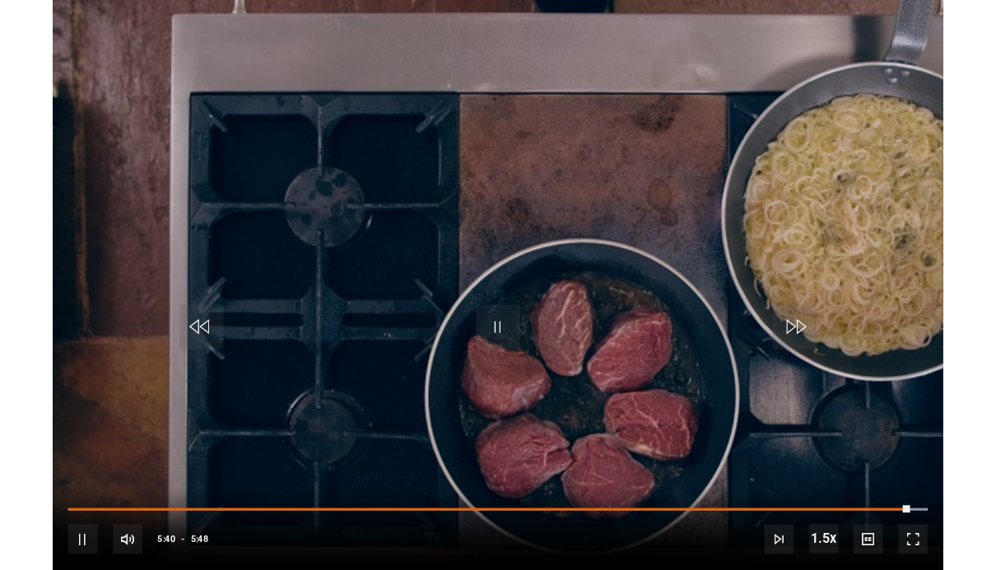
scroll to position [722, 0]
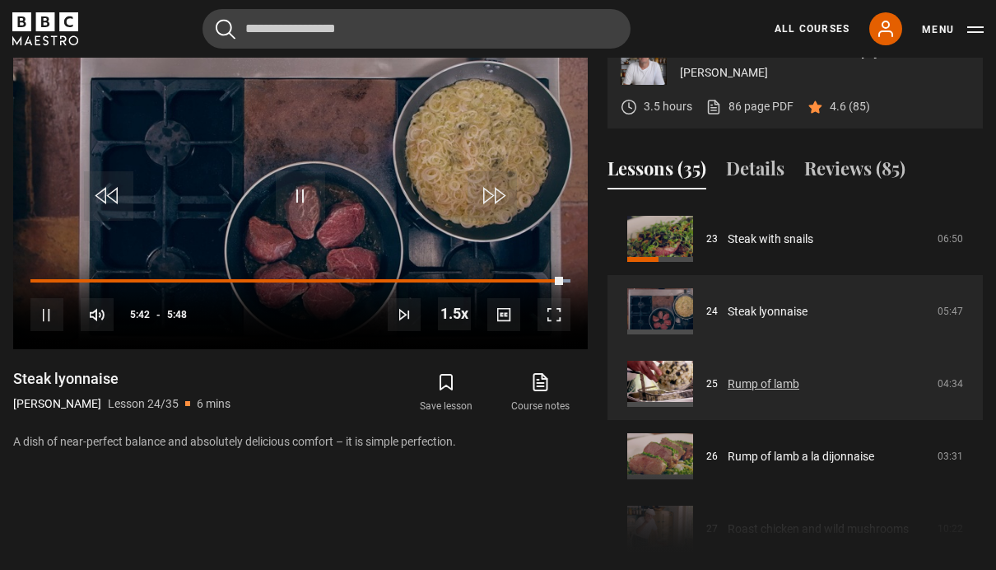
click at [799, 393] on link "Rump of lamb" at bounding box center [764, 383] width 72 height 17
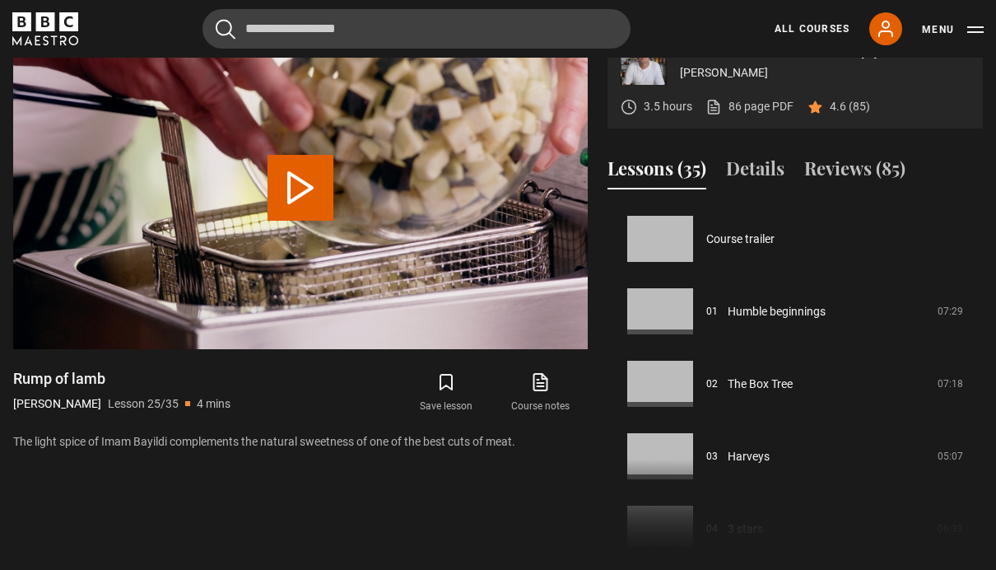
scroll to position [1739, 0]
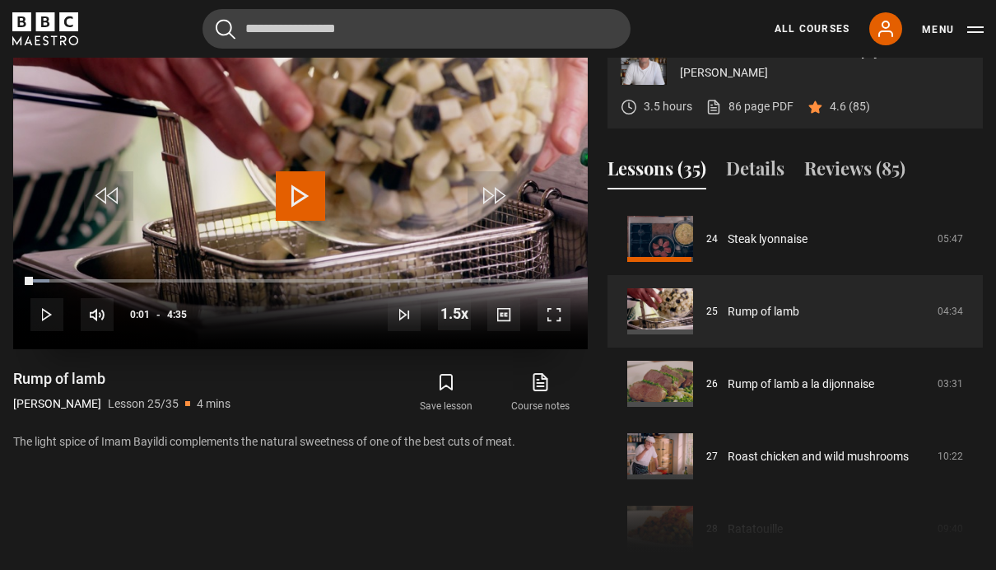
click at [555, 278] on video-js "Video Player is loading. Play Lesson Rump of lamb 10s Skip Back 10 seconds Play…" at bounding box center [300, 188] width 575 height 324
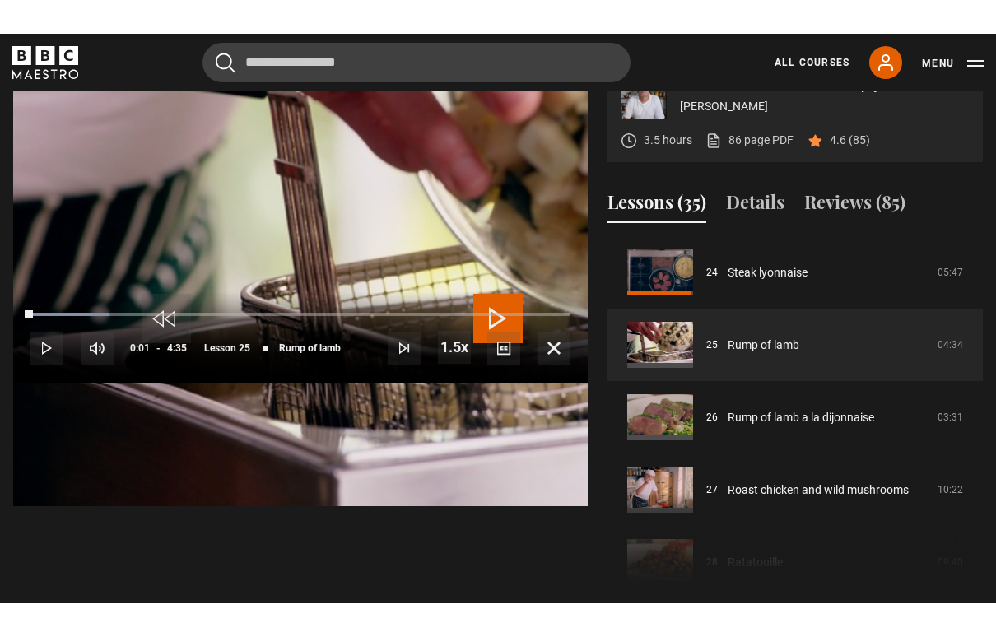
scroll to position [26, 0]
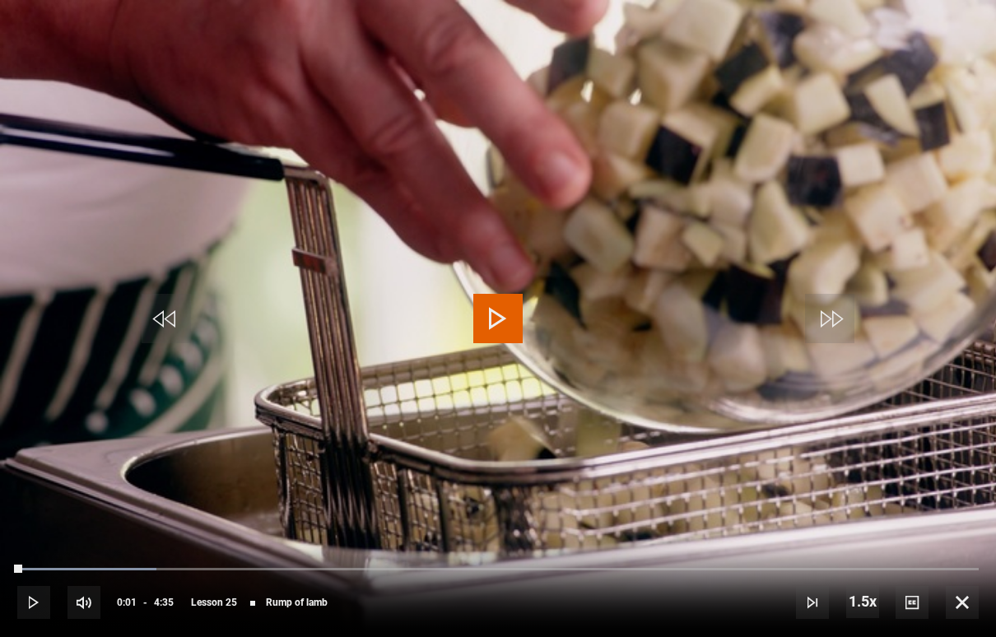
click at [521, 304] on span "Video Player" at bounding box center [497, 318] width 49 height 49
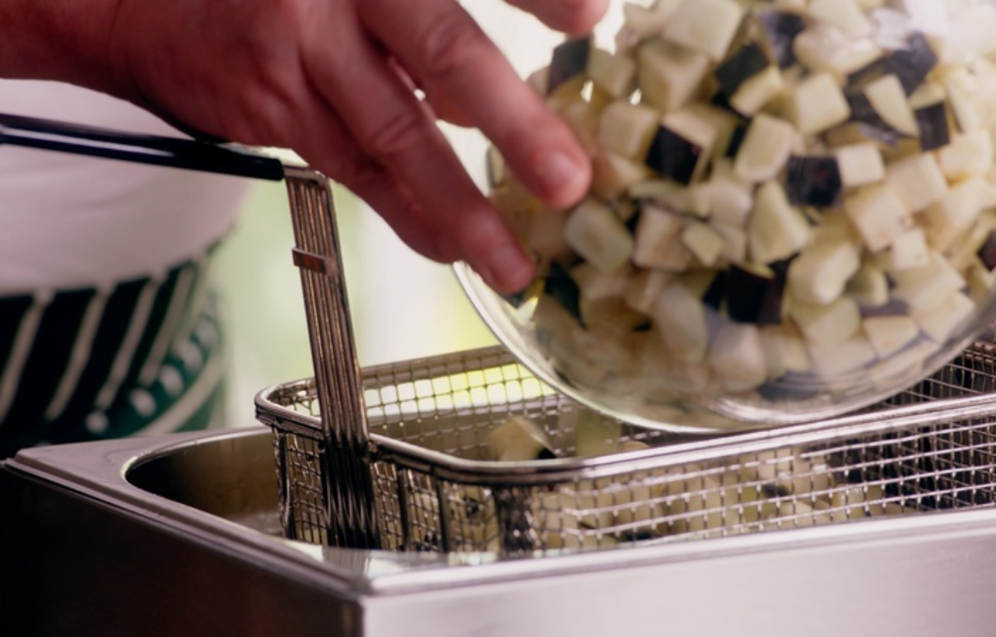
click at [624, 216] on video-js "Video Player is loading. Play Lesson Rump of lamb 10s Skip Back 10 seconds Paus…" at bounding box center [498, 318] width 996 height 637
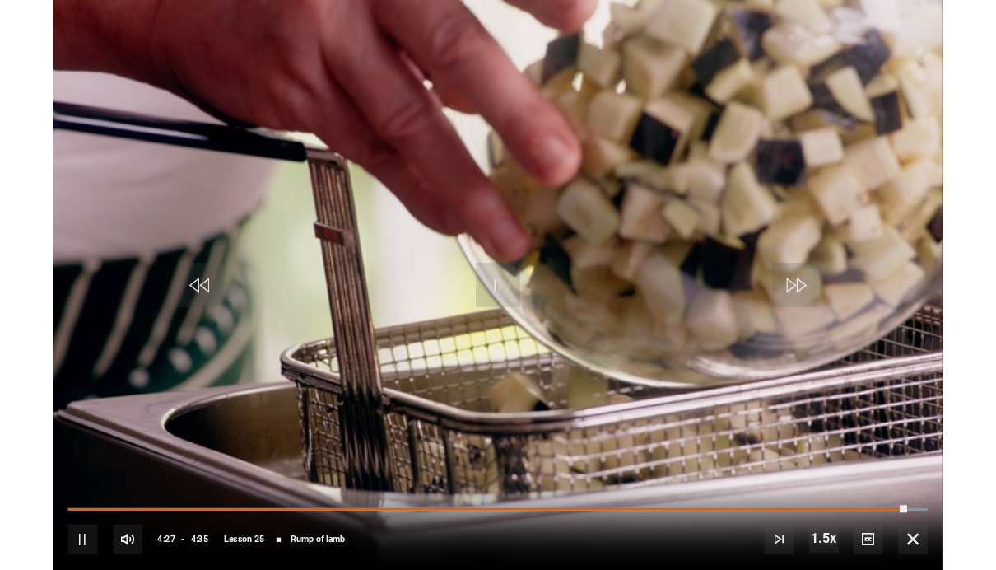
scroll to position [722, 0]
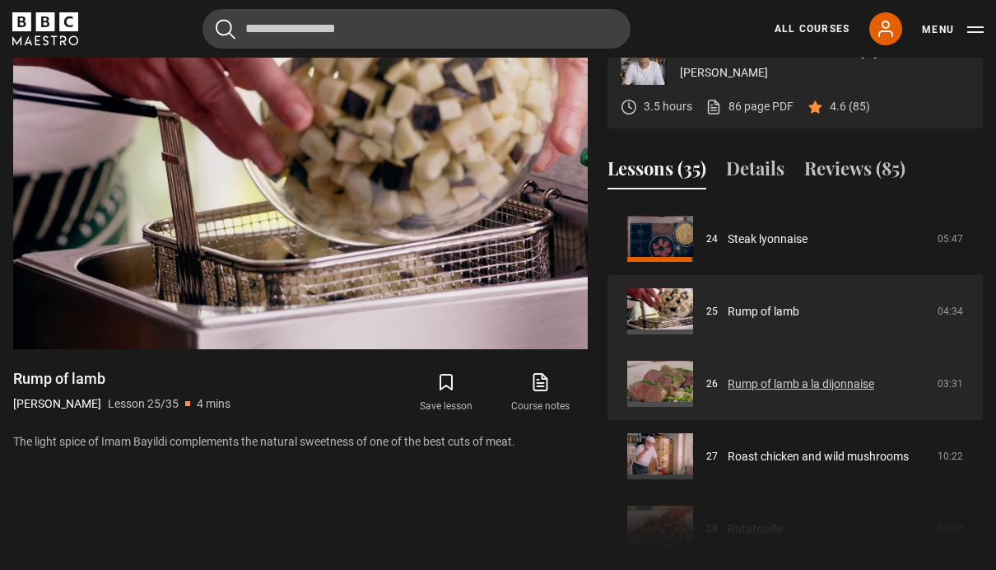
click at [860, 393] on link "Rump of lamb a la dijonnaise" at bounding box center [801, 383] width 147 height 17
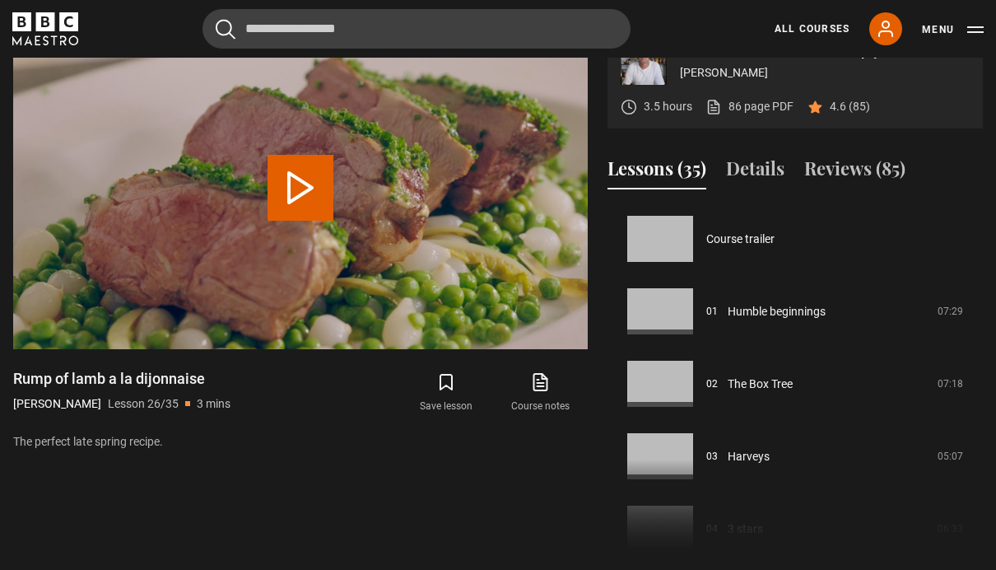
scroll to position [1811, 0]
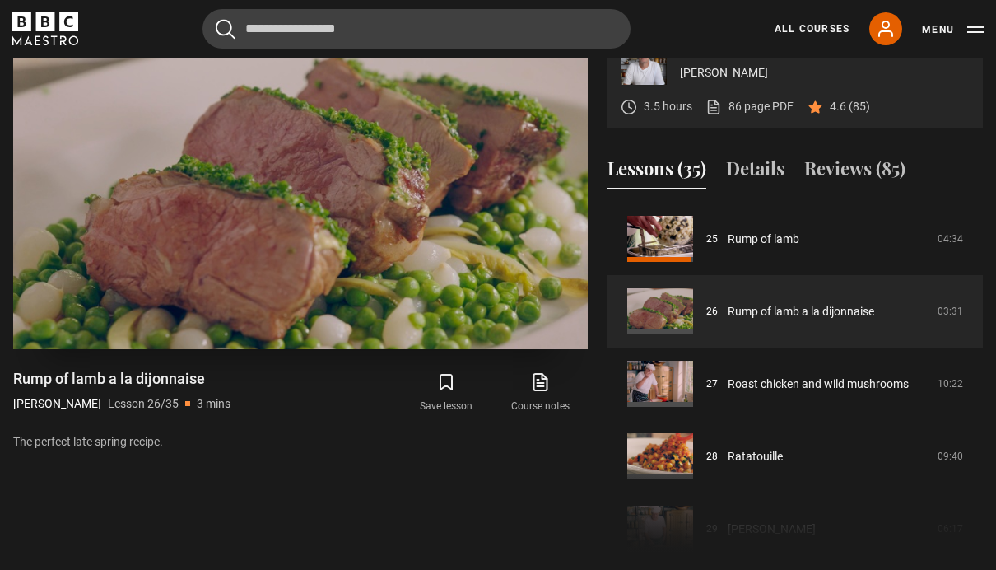
click at [563, 349] on video-js "Video Player is loading. Play Lesson Rump of lamb a la dijonnaise 10s Skip Back…" at bounding box center [300, 188] width 575 height 324
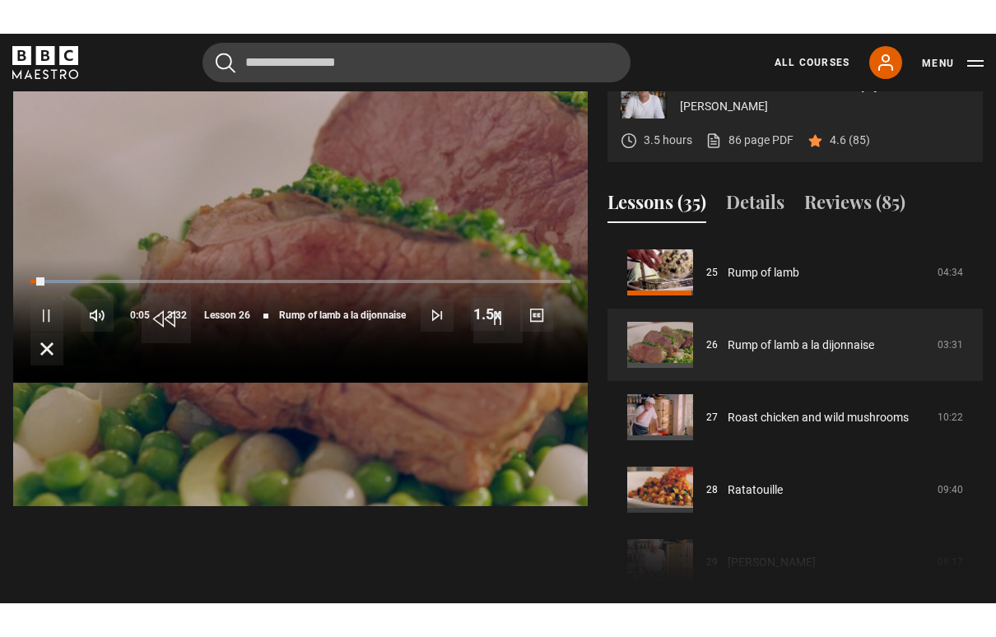
scroll to position [26, 0]
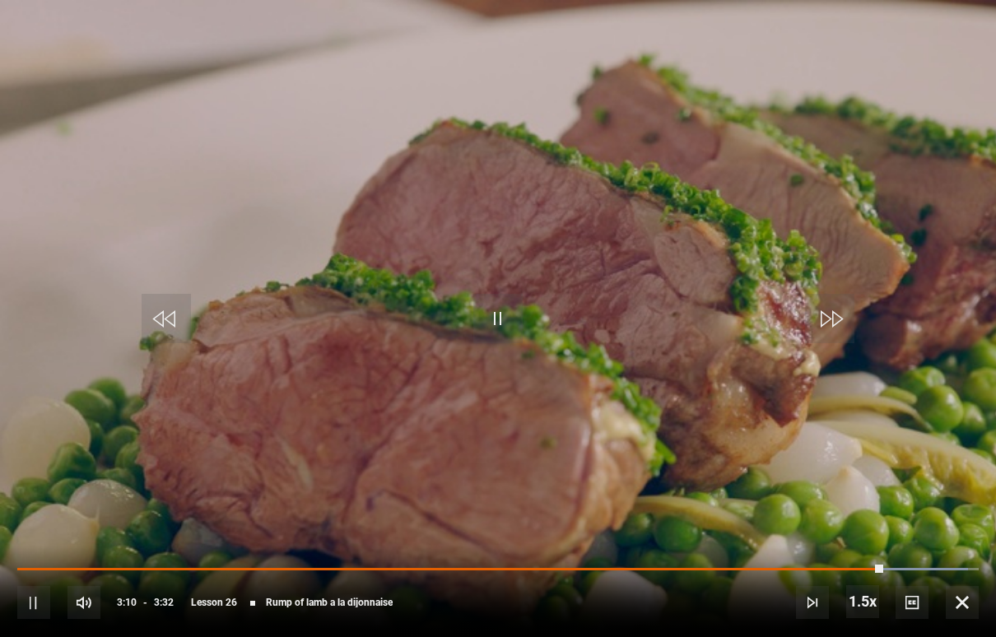
click at [751, 333] on video-js "Video Player is loading. Play Lesson Rump of lamb a la dijonnaise 10s Skip Back…" at bounding box center [498, 318] width 996 height 637
click at [960, 569] on span "Video Player" at bounding box center [962, 602] width 33 height 33
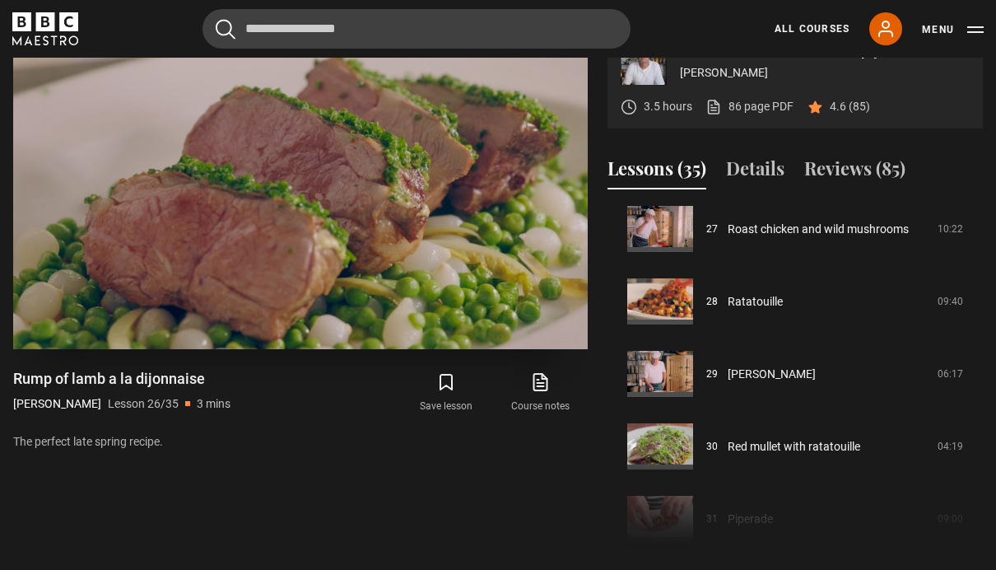
scroll to position [1968, 0]
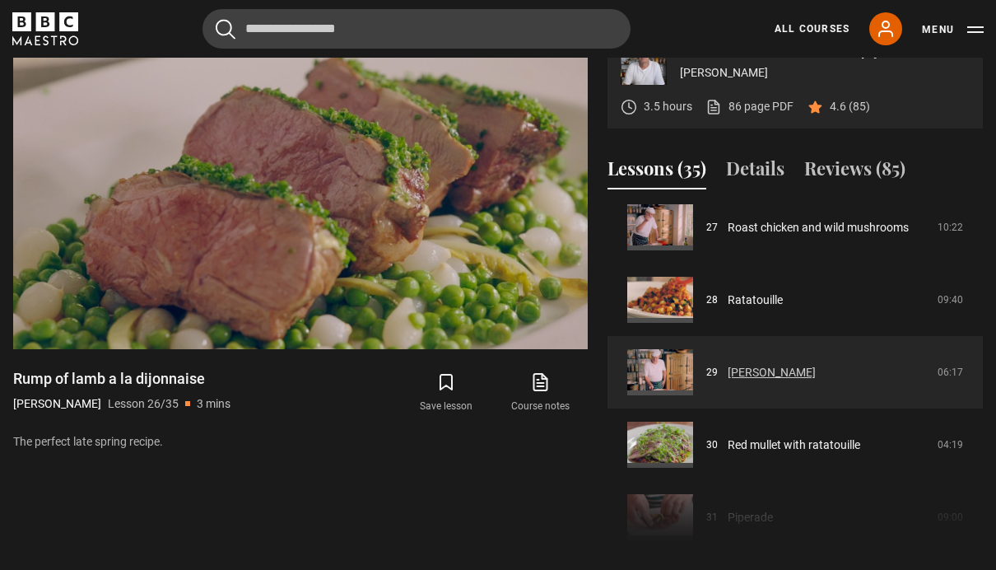
click at [816, 381] on link "[PERSON_NAME]" at bounding box center [772, 372] width 88 height 17
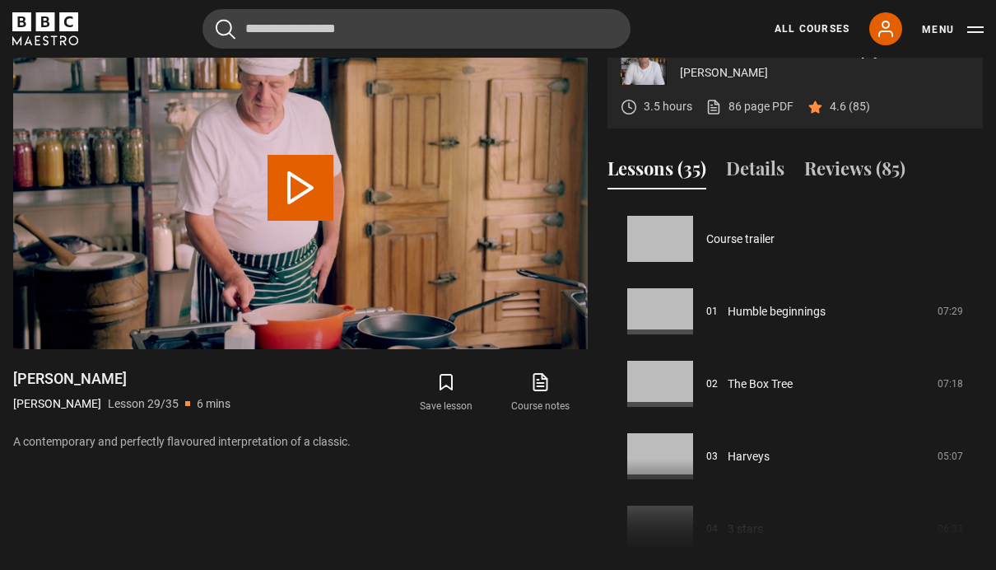
scroll to position [2029, 0]
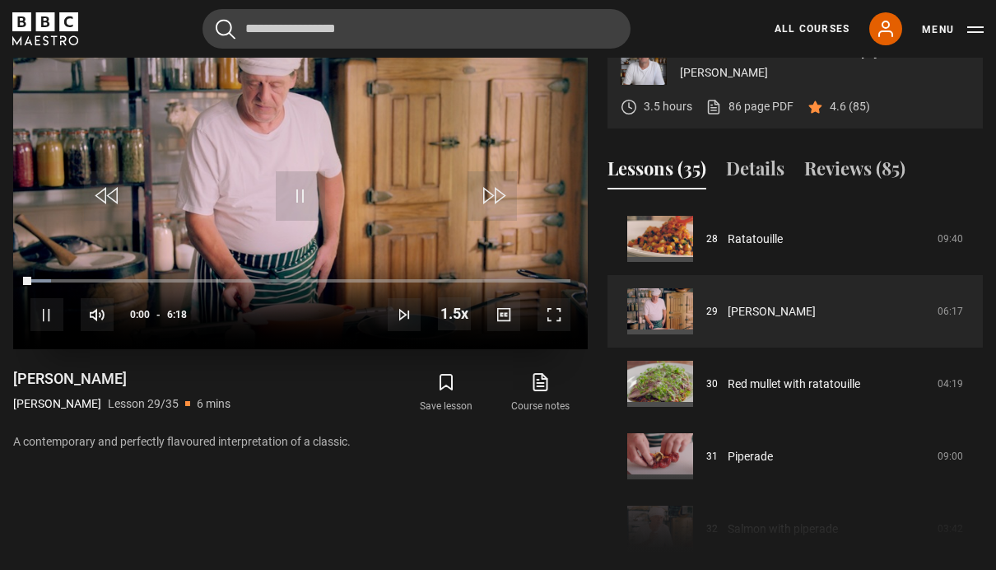
click at [558, 331] on span "Video Player" at bounding box center [554, 314] width 33 height 33
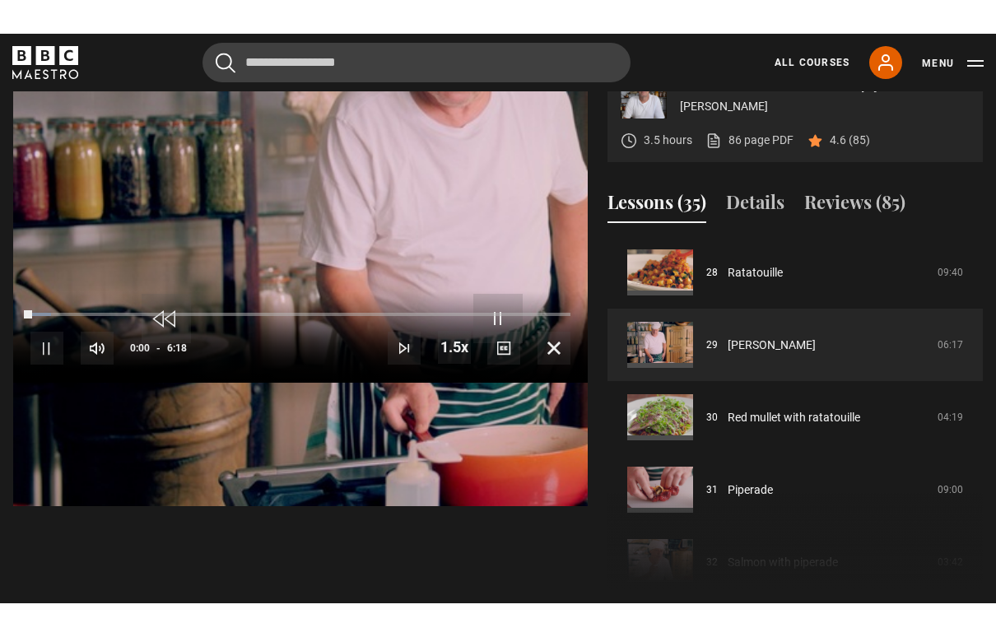
scroll to position [26, 0]
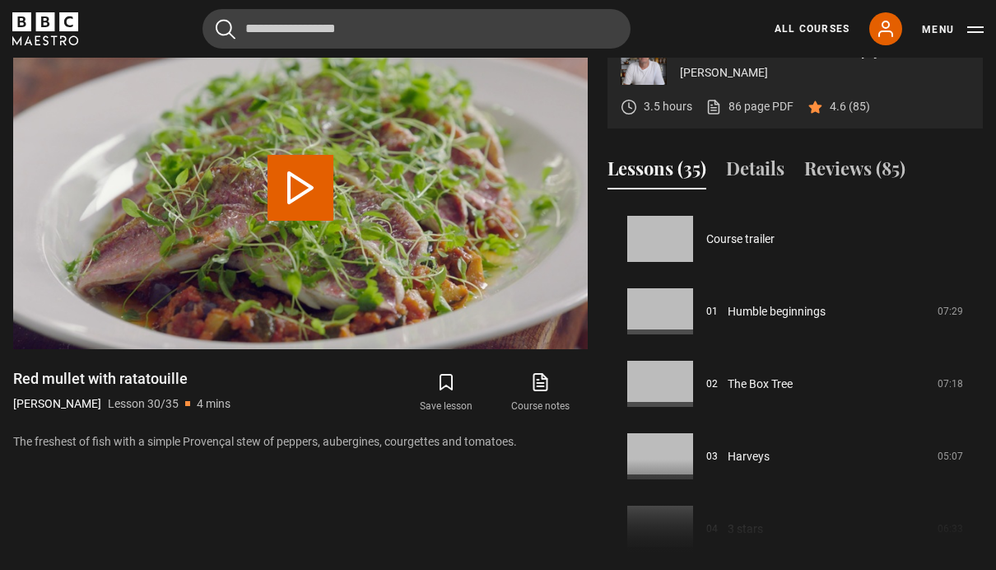
scroll to position [2101, 0]
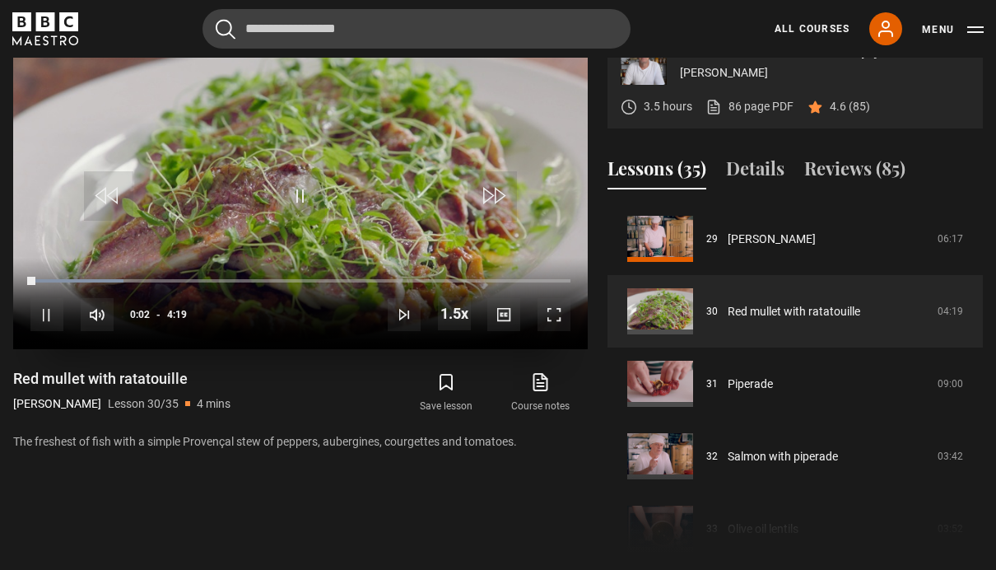
click at [566, 331] on span "Video Player" at bounding box center [554, 314] width 33 height 33
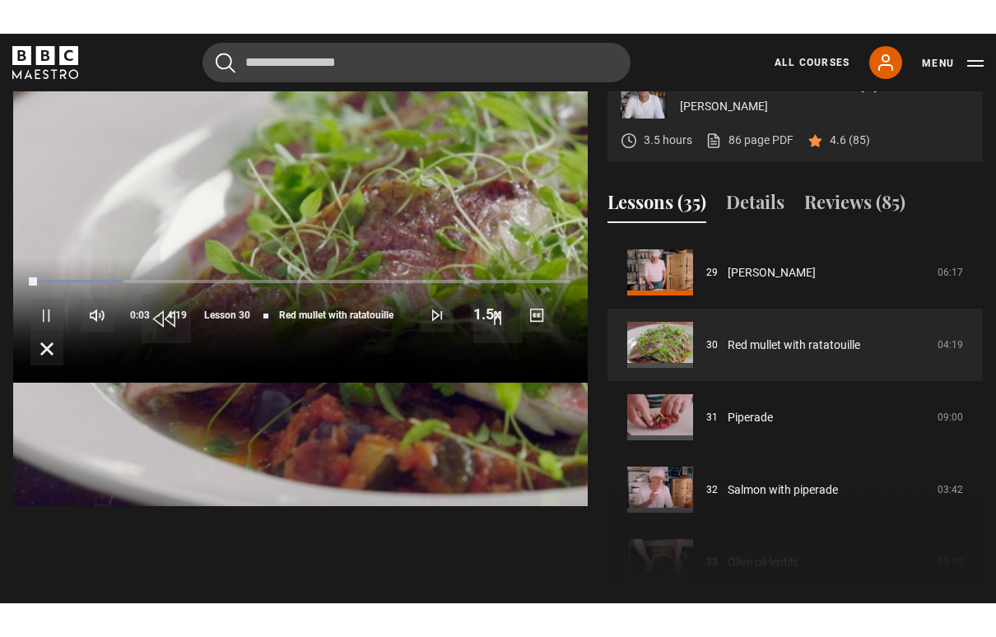
scroll to position [26, 0]
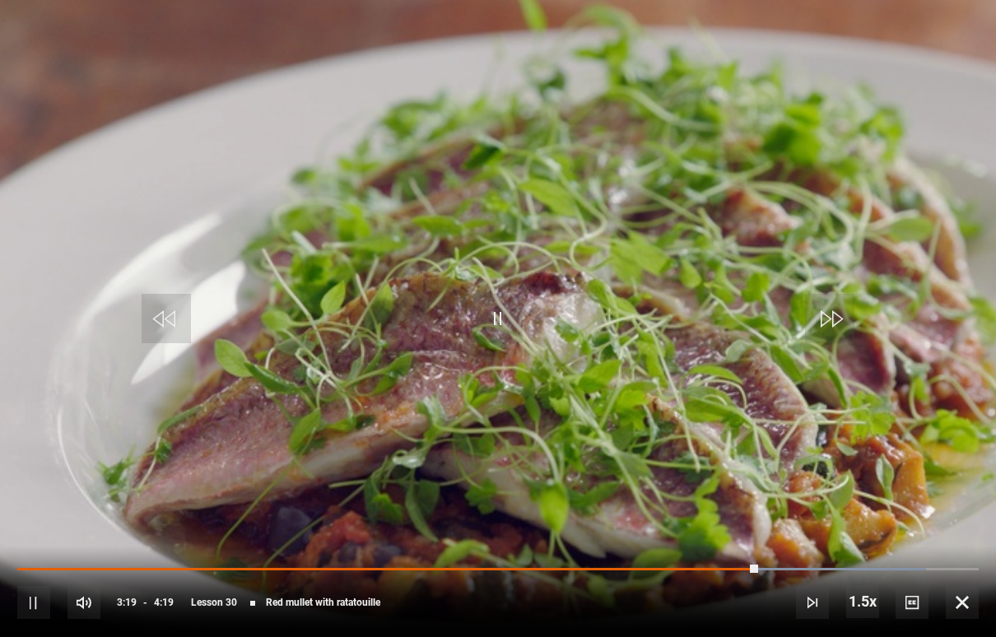
click at [539, 198] on video-js "Video Player is loading. Play Lesson Red mullet with ratatouille 10s Skip Back …" at bounding box center [498, 318] width 996 height 637
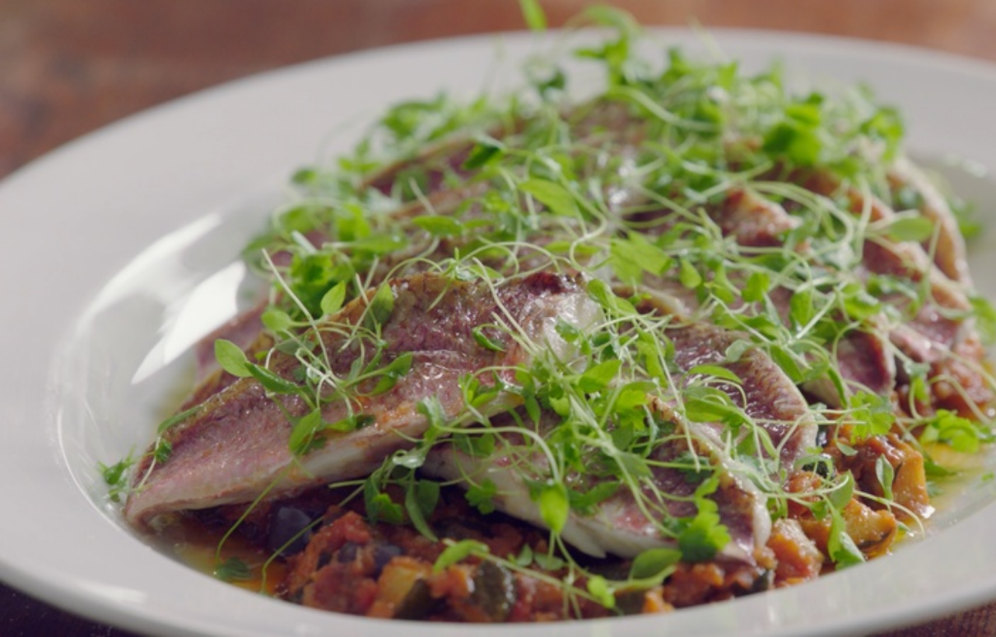
click at [90, 345] on video-js "Video Player is loading. Play Lesson Red mullet with ratatouille 10s Skip Back …" at bounding box center [498, 318] width 996 height 637
click at [942, 487] on video-js "Video Player is loading. Play Lesson Red mullet with ratatouille 10s Skip Back …" at bounding box center [498, 318] width 996 height 637
click at [928, 458] on video-js "Video Player is loading. Play Lesson Red mullet with ratatouille 10s Skip Back …" at bounding box center [498, 318] width 996 height 637
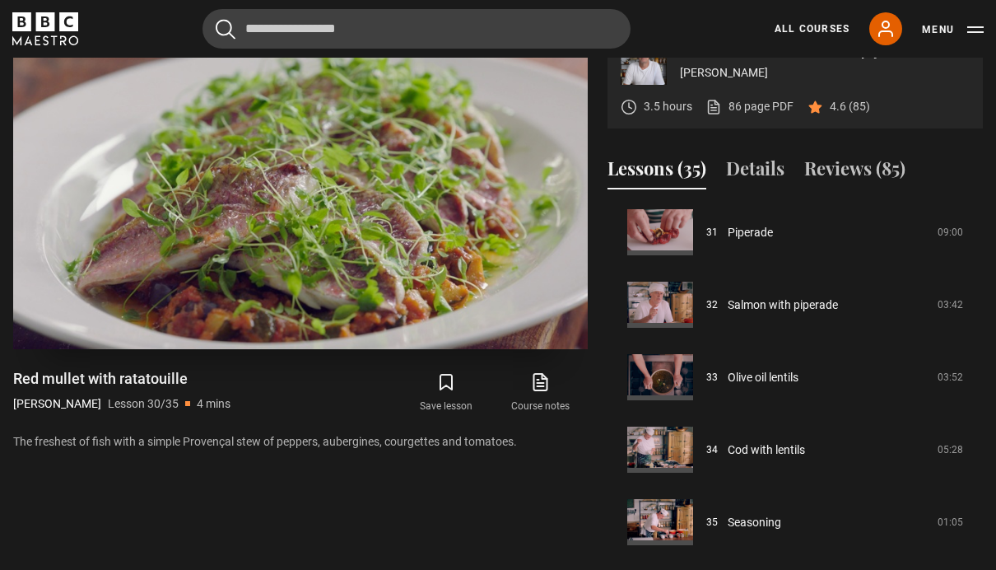
scroll to position [2252, 0]
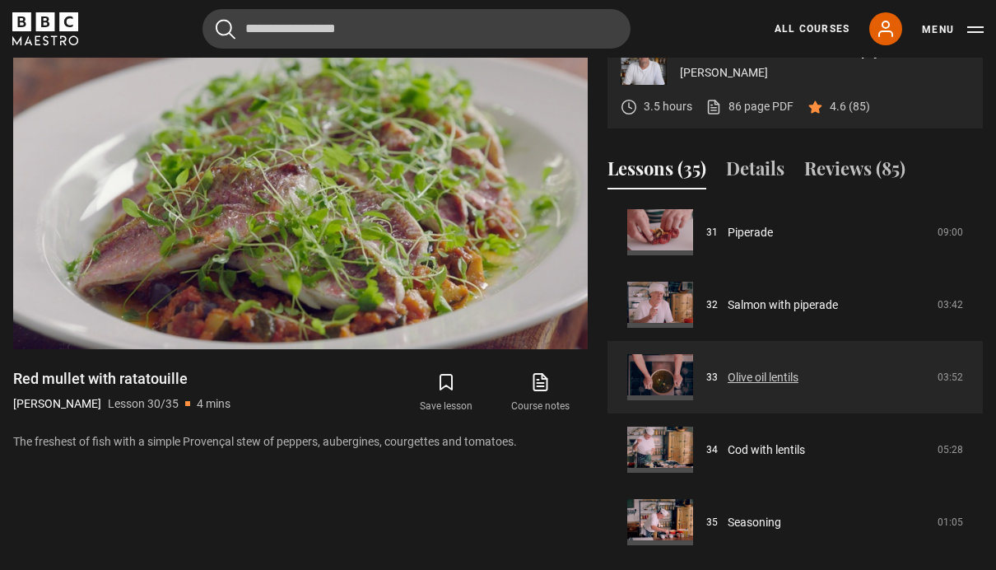
click at [795, 386] on link "Olive oil lentils" at bounding box center [763, 377] width 71 height 17
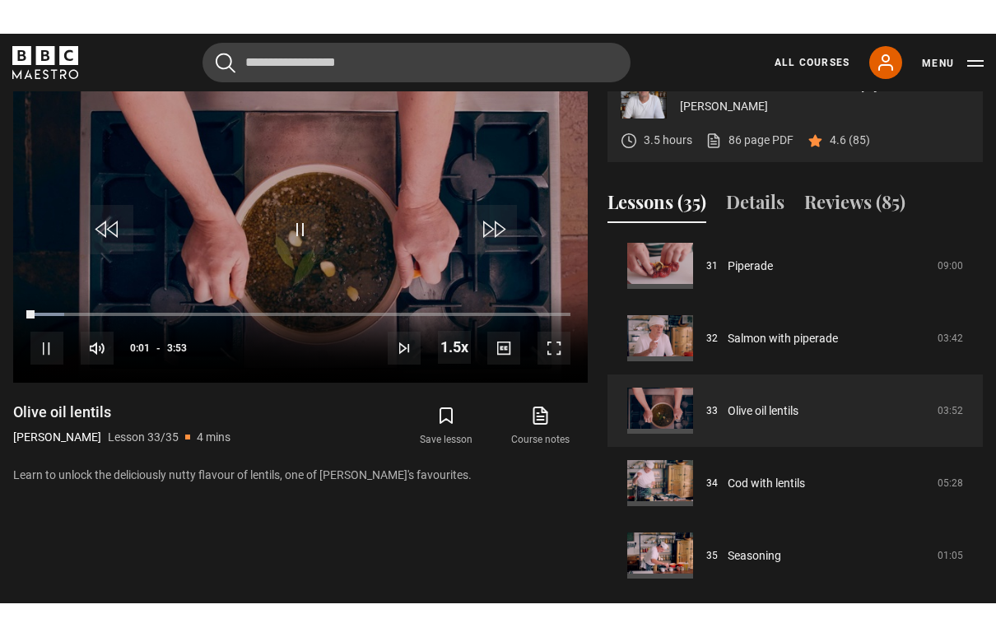
scroll to position [26, 0]
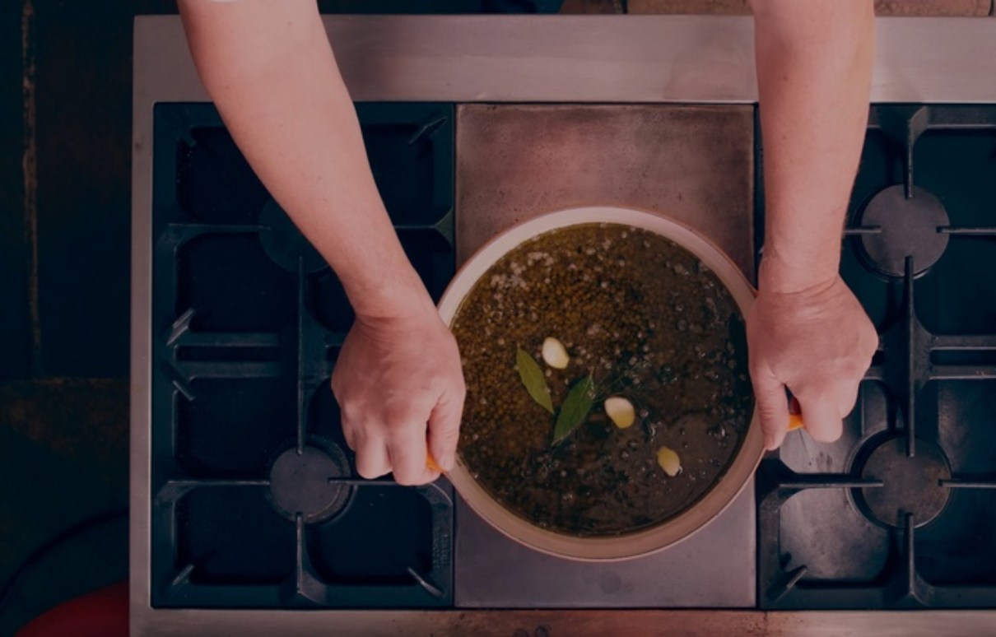
click at [560, 318] on video-js "Video Player is loading. Play Lesson Olive oil lentils 10s Skip Back 10 seconds…" at bounding box center [498, 318] width 996 height 637
